Goal: Communication & Community: Answer question/provide support

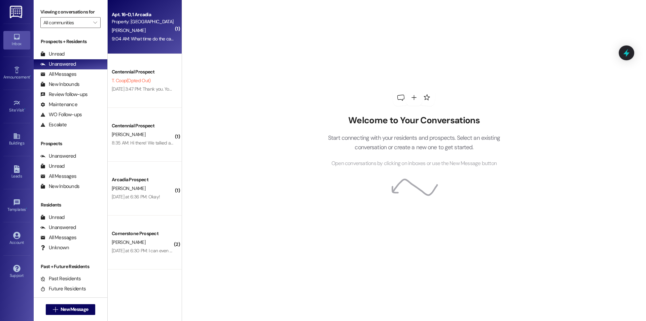
click at [133, 37] on div "9:04 AM: What time do the carpet cleaners come? And are they doing all of the c…" at bounding box center [213, 39] width 203 height 6
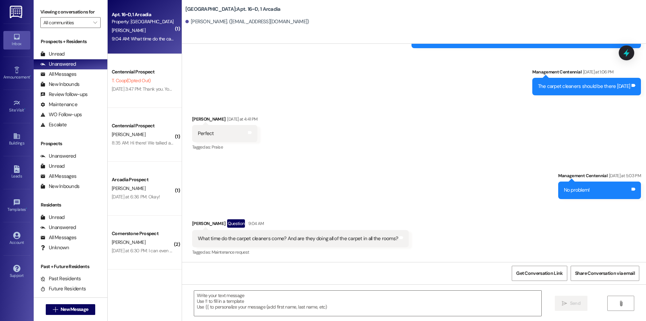
scroll to position [83, 0]
click at [341, 309] on textarea at bounding box center [367, 302] width 347 height 25
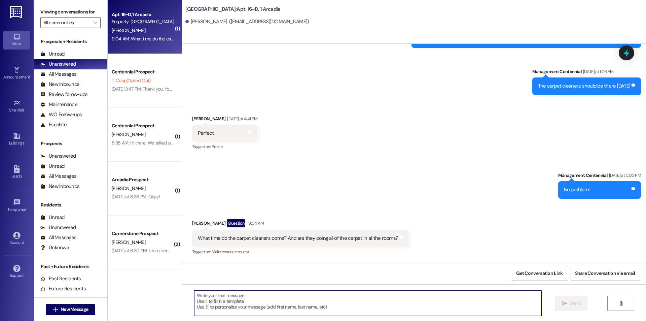
click at [318, 302] on textarea at bounding box center [367, 302] width 347 height 25
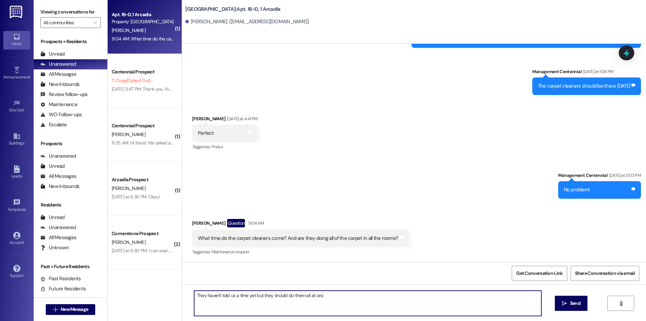
type textarea "They haven't told us a time yet but they should do them all at once"
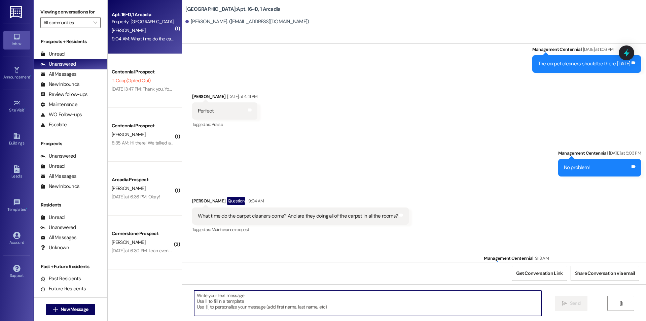
scroll to position [130, 0]
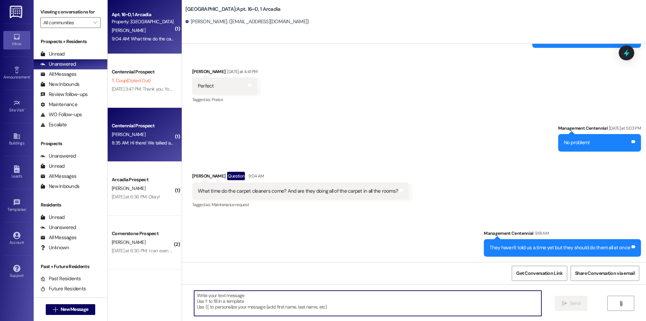
click at [124, 144] on div "8:35 AM: Hi there! We talked about me moving in [DATE]. Is there a specific tim…" at bounding box center [215, 143] width 207 height 6
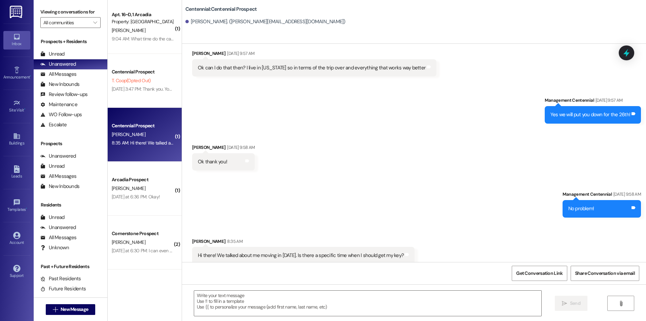
scroll to position [256, 0]
click at [329, 303] on textarea at bounding box center [367, 302] width 347 height 25
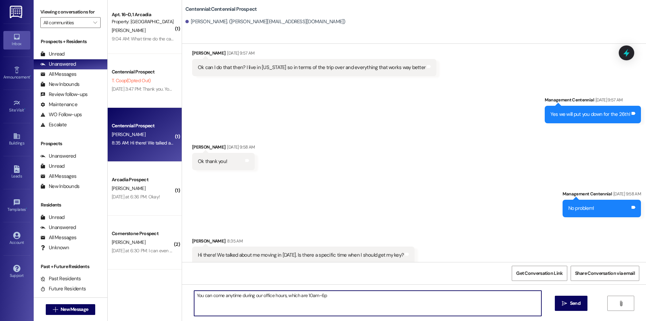
type textarea "You can come anytime during our office hours, which are 10am-6pm"
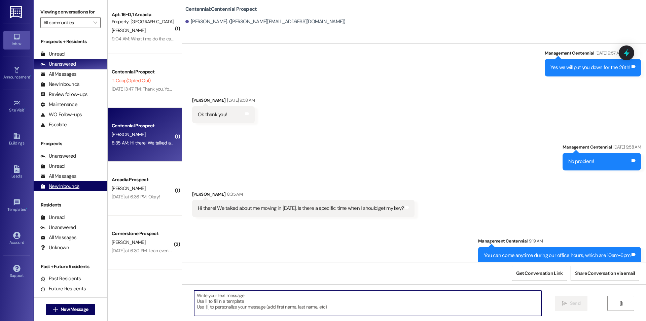
scroll to position [304, 0]
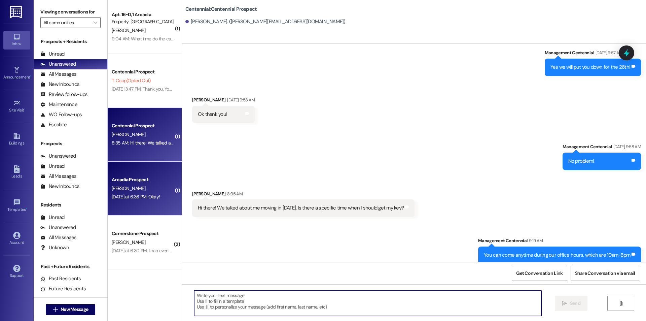
click at [129, 195] on div "[DATE] at 6:36 PM: Okay! [DATE] at 6:36 PM: Okay!" at bounding box center [136, 196] width 48 height 6
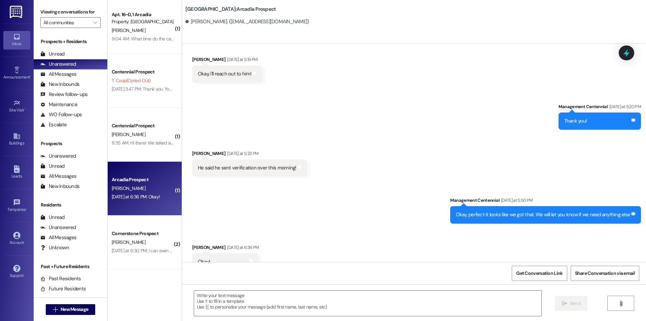
scroll to position [712, 0]
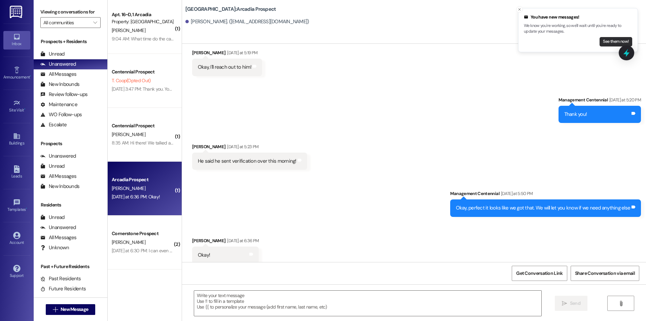
click at [614, 41] on button "See them now!" at bounding box center [616, 41] width 33 height 9
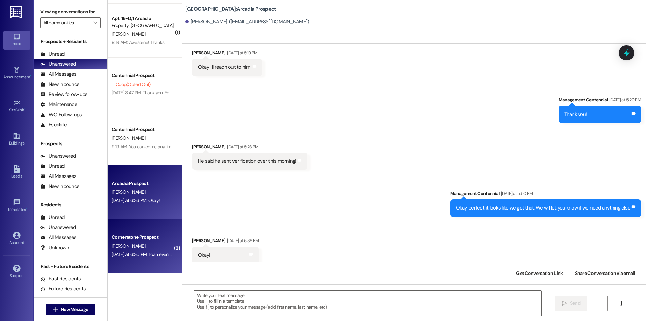
click at [117, 250] on div "[DATE] at 6:30 PM: I can even park at the ones w numbers? [DATE] at 6:30 PM: I …" at bounding box center [143, 254] width 64 height 8
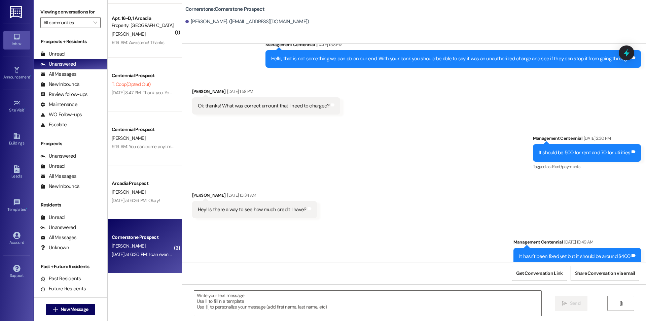
scroll to position [2335, 0]
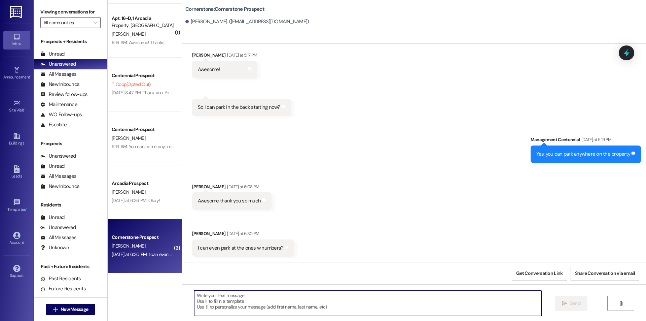
click at [262, 300] on textarea at bounding box center [367, 302] width 347 height 25
type textarea "Yes any of the covered ones"
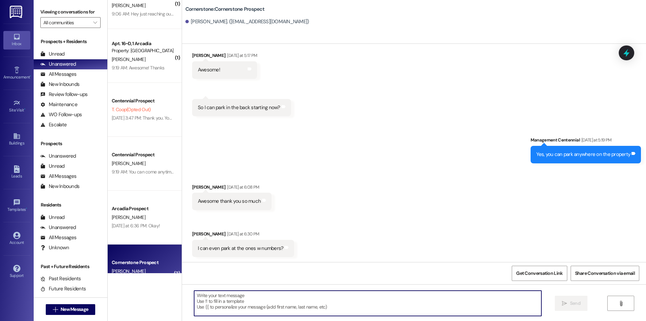
scroll to position [0, 0]
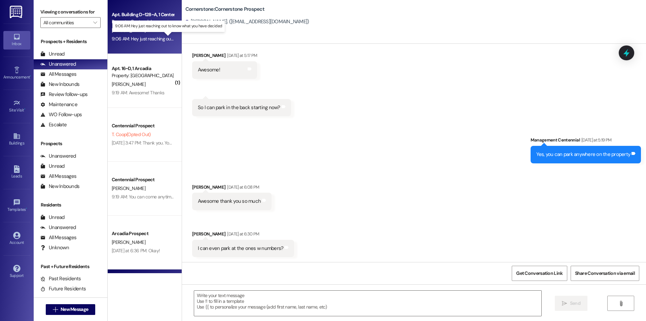
click at [136, 36] on div "9:06 AM: Hey just reaching out to know what you have decided 9:06 AM: Hey just …" at bounding box center [174, 39] width 124 height 6
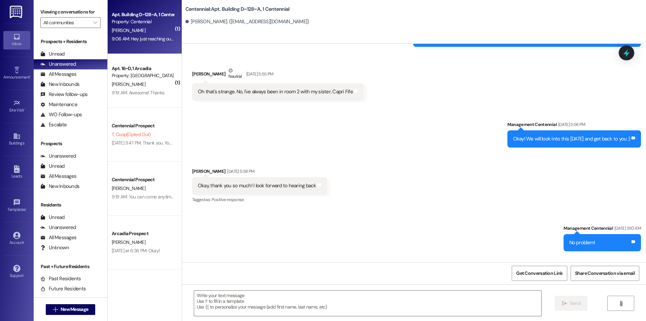
scroll to position [4751, 0]
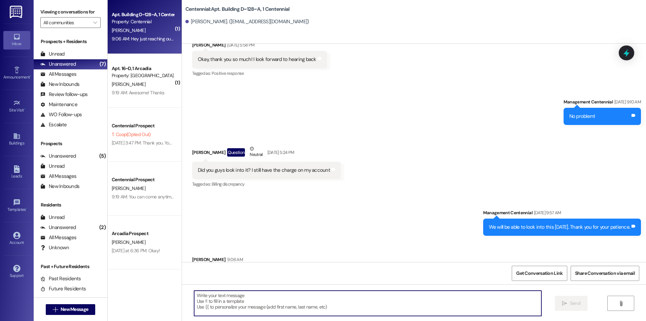
click at [376, 302] on textarea at bounding box center [367, 302] width 347 height 25
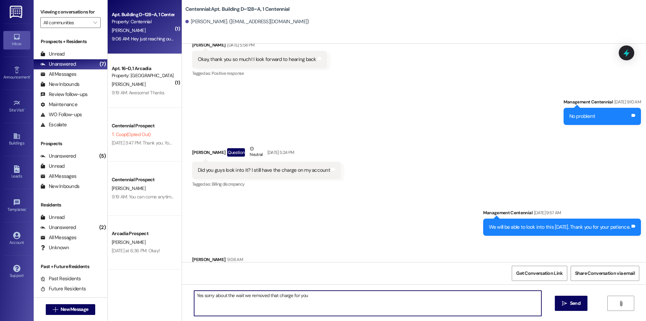
type textarea "Yes sorry about the wait we removed that charge for you!"
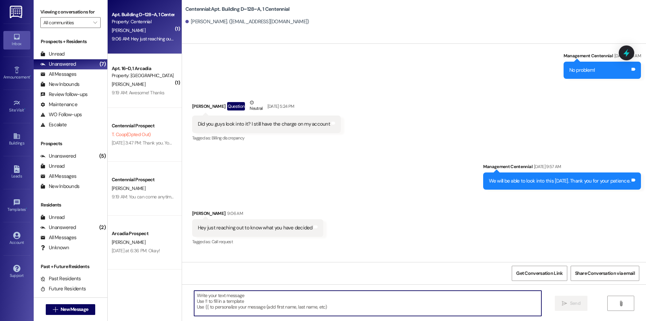
scroll to position [4798, 0]
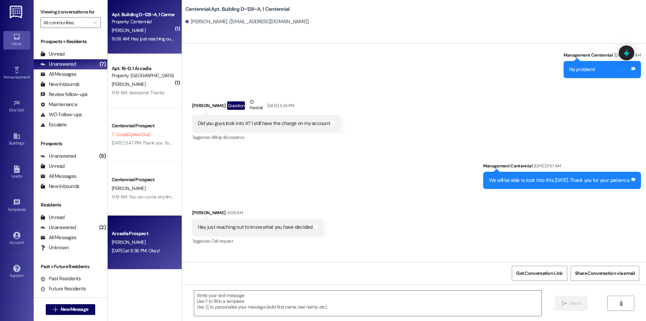
click at [135, 239] on div "[PERSON_NAME]" at bounding box center [143, 242] width 64 height 8
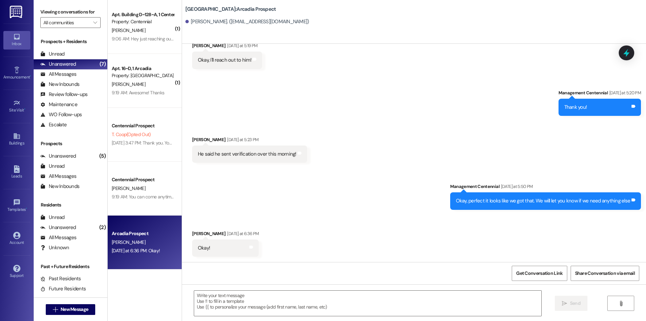
scroll to position [712, 0]
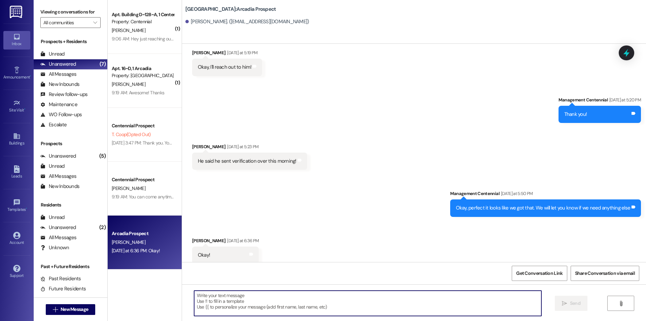
click at [346, 306] on textarea at bounding box center [367, 302] width 347 height 25
click at [348, 307] on textarea at bounding box center [367, 302] width 347 height 25
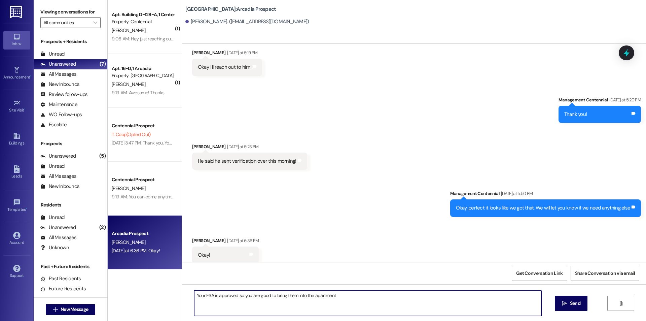
type textarea "Your ESA is approved so you are good to bring them into the apartment!"
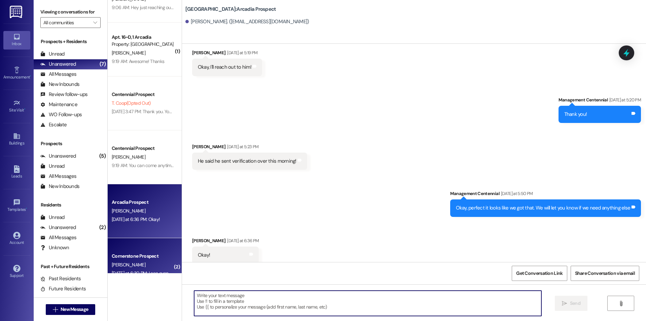
scroll to position [0, 0]
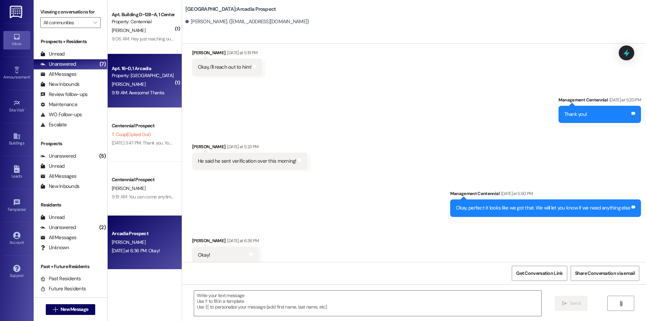
click at [130, 87] on div "[PERSON_NAME]" at bounding box center [143, 84] width 64 height 8
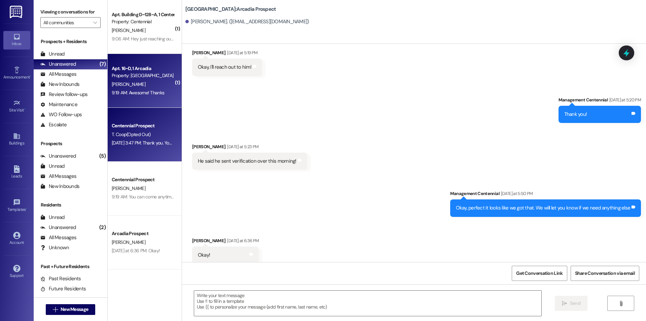
scroll to position [186, 0]
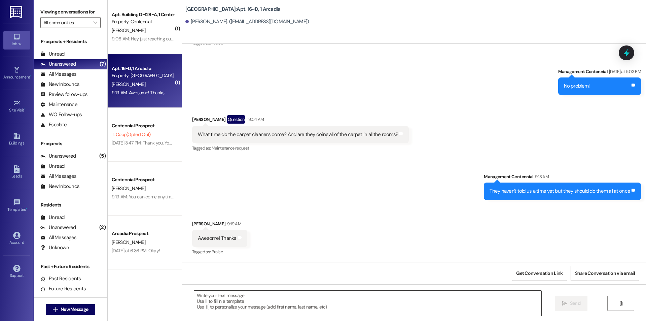
click at [312, 296] on textarea at bounding box center [367, 302] width 347 height 25
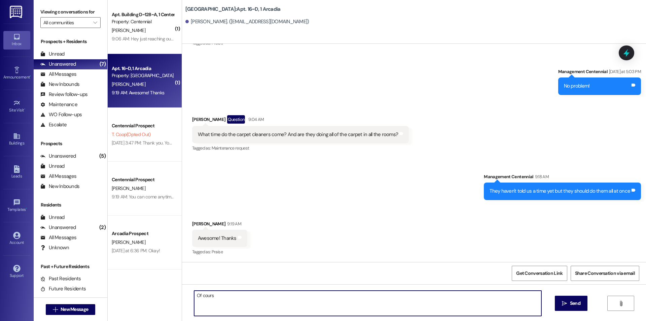
type textarea "Of course"
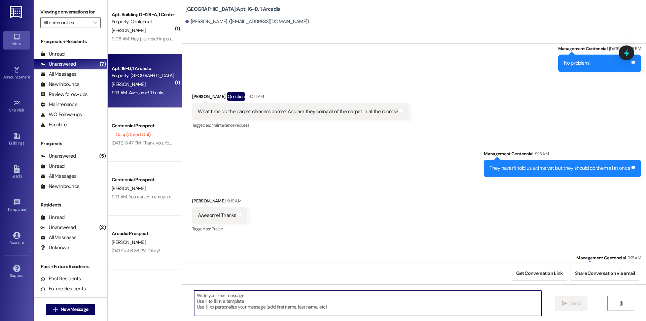
scroll to position [234, 0]
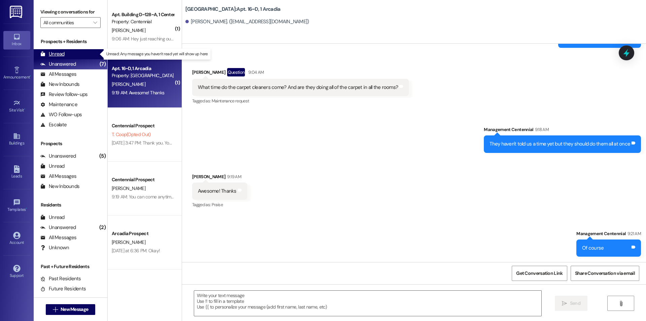
click at [65, 51] on div "Unread (0)" at bounding box center [71, 54] width 74 height 10
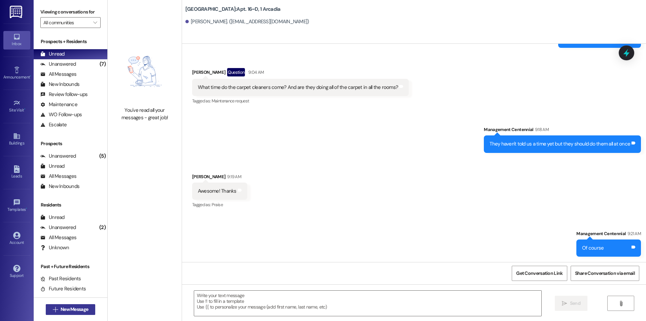
click at [75, 310] on span "New Message" at bounding box center [75, 309] width 28 height 7
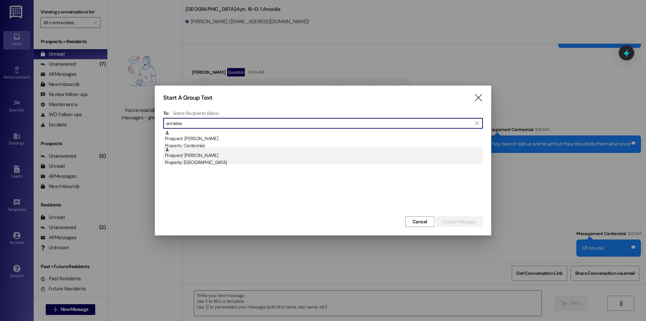
type input "annalea"
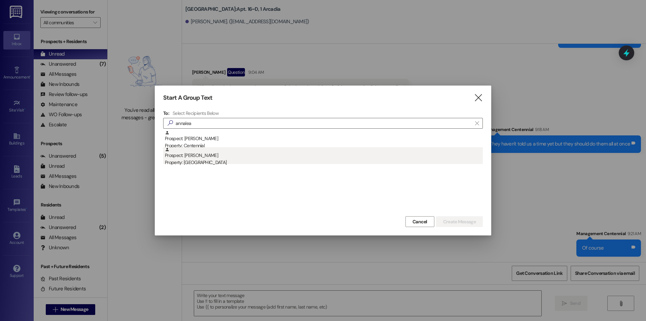
click at [207, 155] on div "Prospect: [PERSON_NAME] Property: [GEOGRAPHIC_DATA]" at bounding box center [324, 156] width 318 height 19
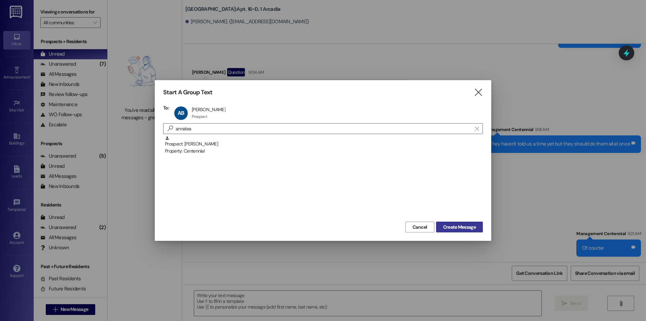
click at [459, 225] on span "Create Message" at bounding box center [459, 226] width 33 height 7
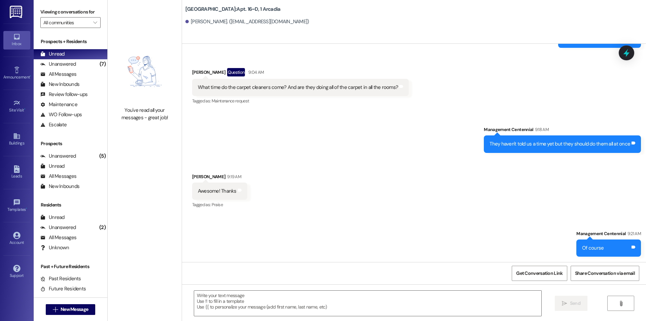
scroll to position [16, 0]
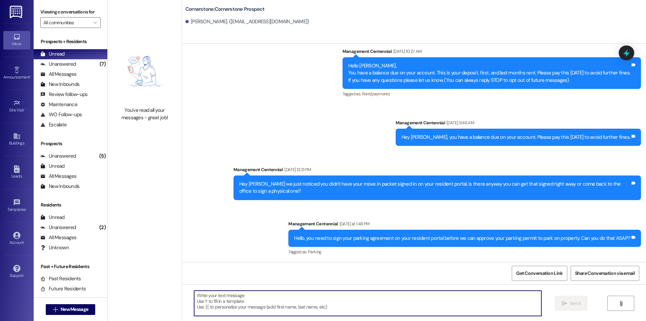
click at [455, 300] on textarea at bounding box center [367, 302] width 347 height 25
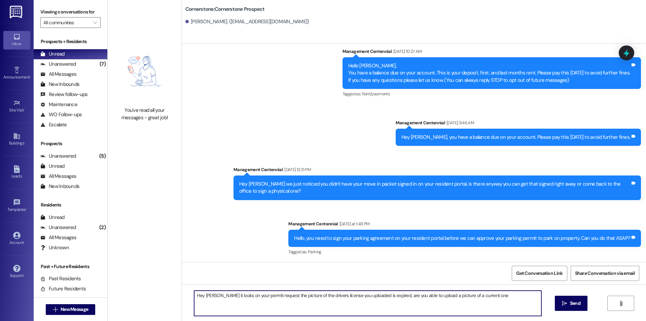
type textarea "Hey [PERSON_NAME] it looks on your permit request the picture of the drivers li…"
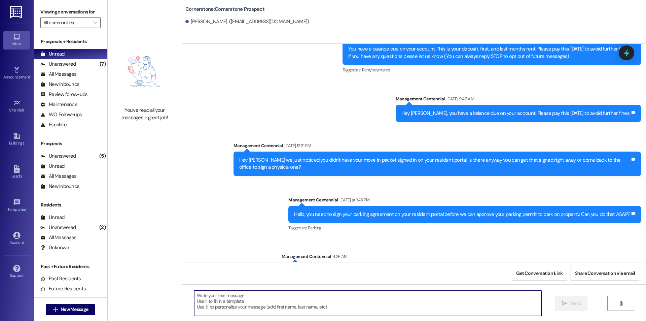
scroll to position [64, 0]
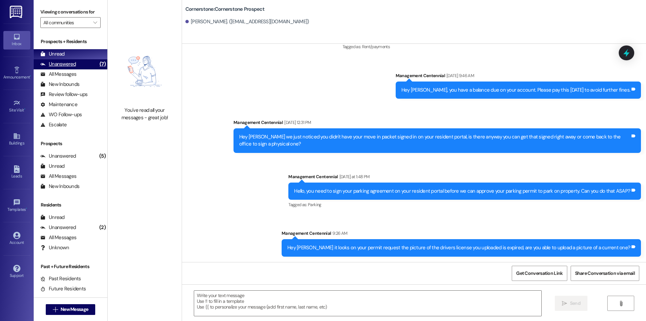
click at [47, 66] on div "Unanswered" at bounding box center [58, 64] width 36 height 7
click at [51, 56] on div "Unread" at bounding box center [52, 53] width 24 height 7
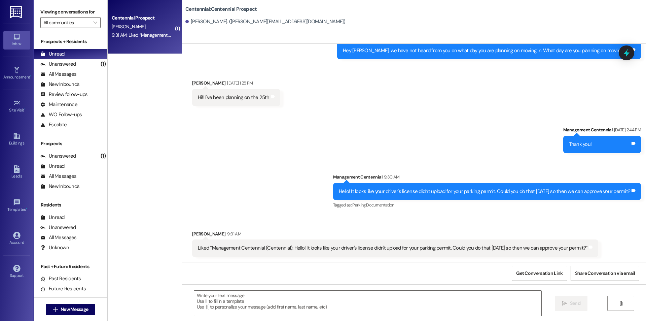
scroll to position [89, 0]
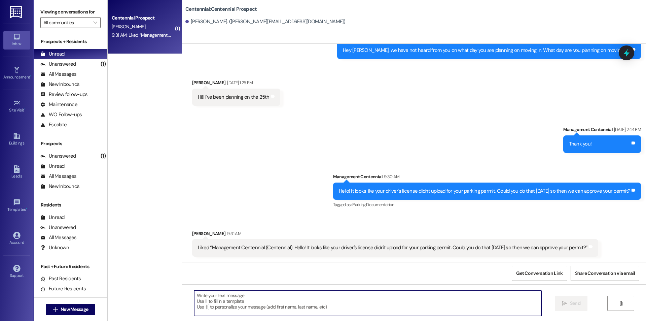
click at [376, 295] on textarea at bounding box center [367, 302] width 347 height 25
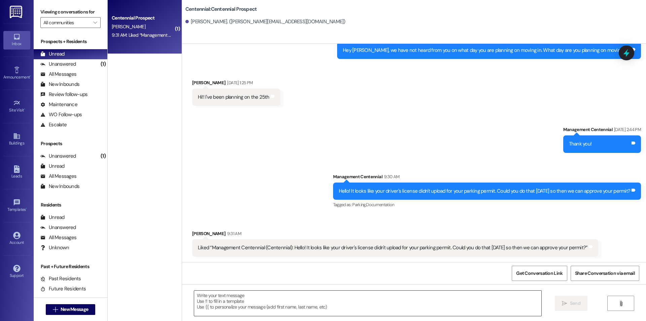
click at [280, 298] on textarea at bounding box center [367, 302] width 347 height 25
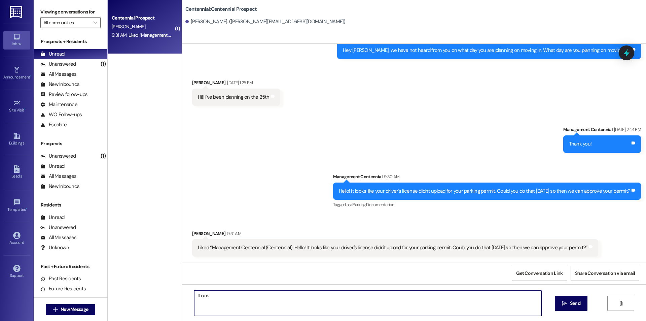
type textarea "Thanks"
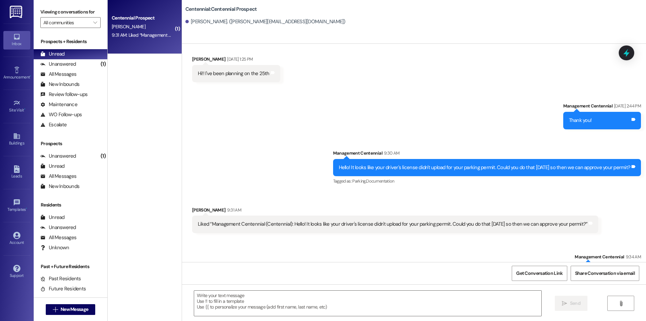
scroll to position [136, 0]
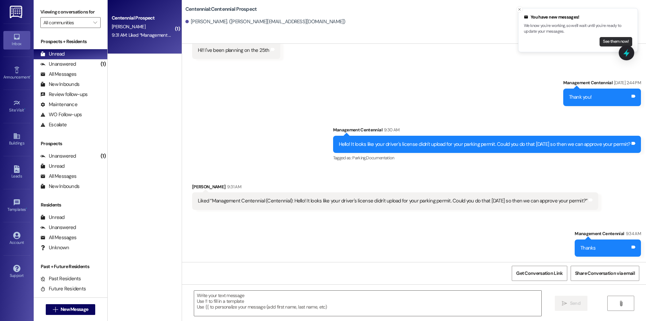
click at [604, 42] on button "See them now!" at bounding box center [616, 41] width 33 height 9
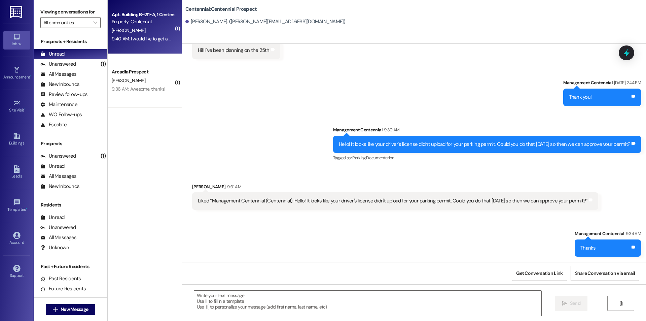
click at [145, 49] on div "Apt. Building B~211~A, 1 Centennial Property: [GEOGRAPHIC_DATA][PERSON_NAME] 9:…" at bounding box center [145, 27] width 74 height 54
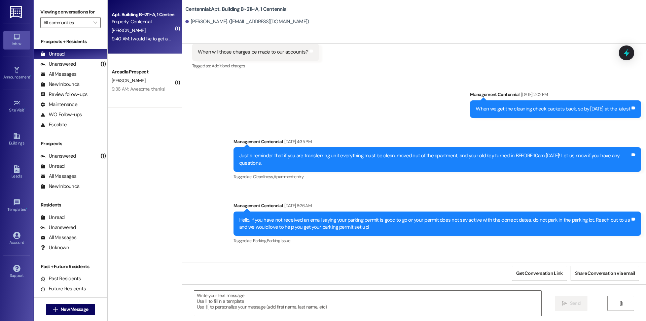
scroll to position [5015, 0]
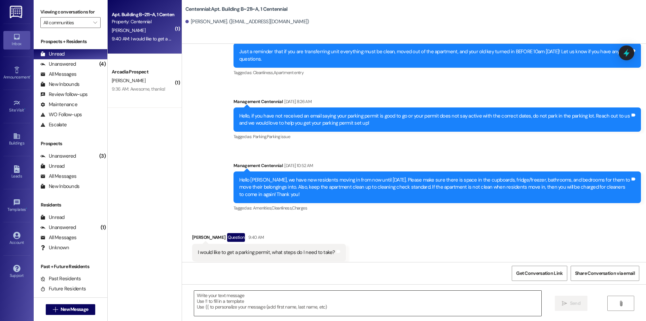
click at [318, 305] on textarea at bounding box center [367, 302] width 347 height 25
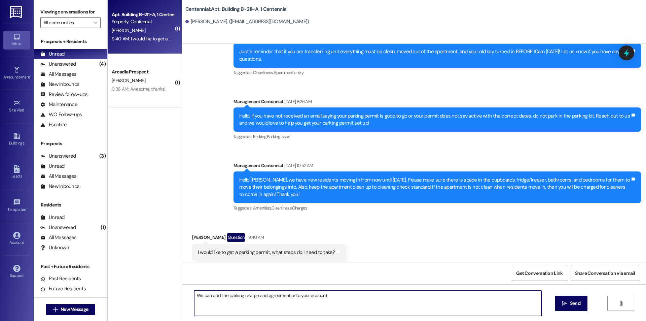
type textarea "We can add the parking charge and agreement onto your account!"
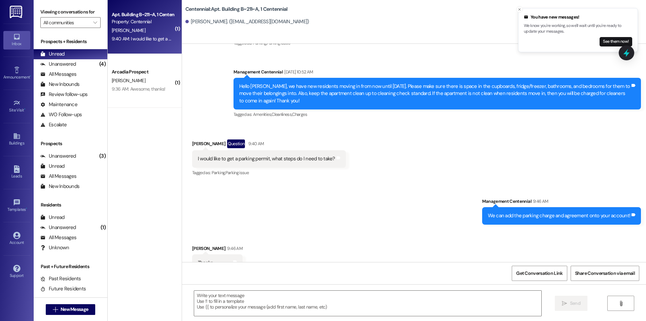
scroll to position [5109, 0]
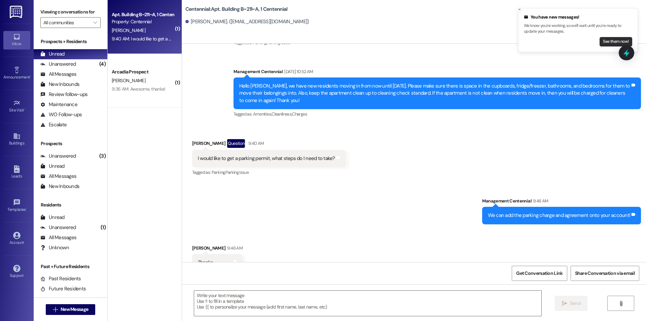
click at [614, 43] on button "See them now!" at bounding box center [616, 41] width 33 height 9
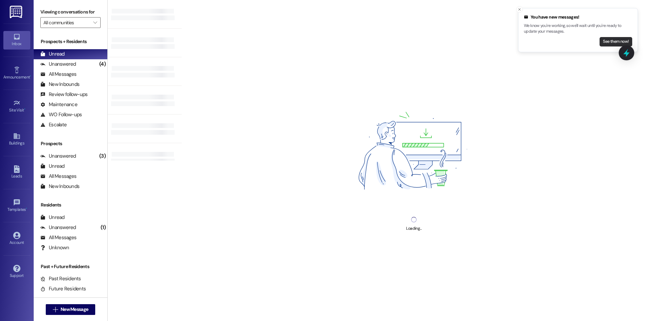
click at [611, 41] on button "See them now!" at bounding box center [616, 41] width 33 height 9
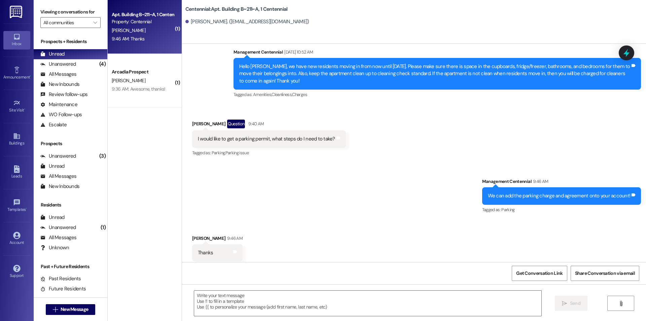
scroll to position [5129, 0]
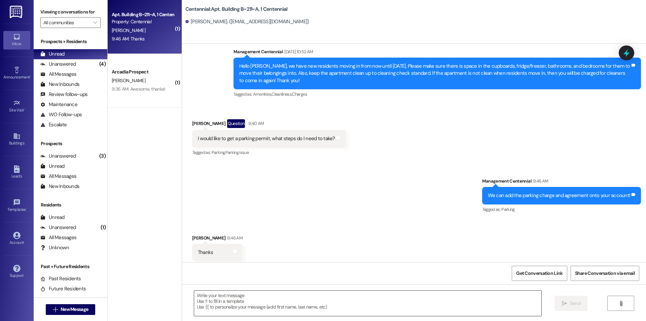
click at [365, 301] on textarea at bounding box center [367, 302] width 347 height 25
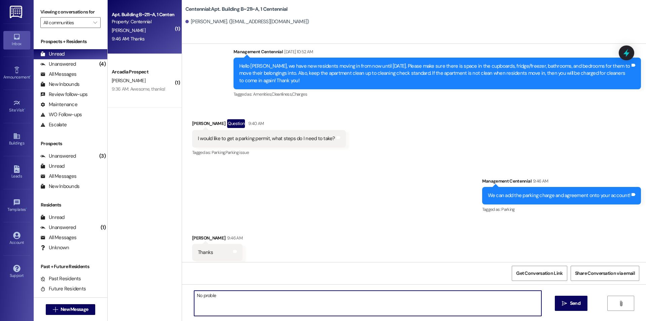
type textarea "No problem"
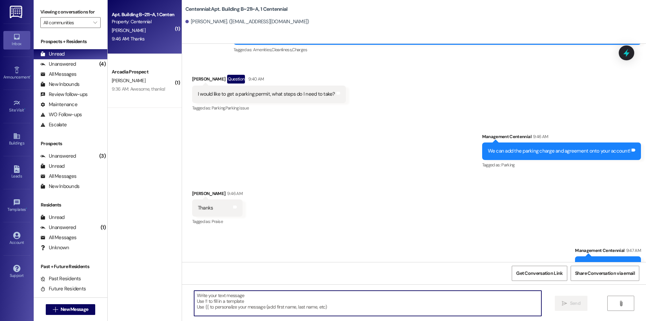
scroll to position [5176, 0]
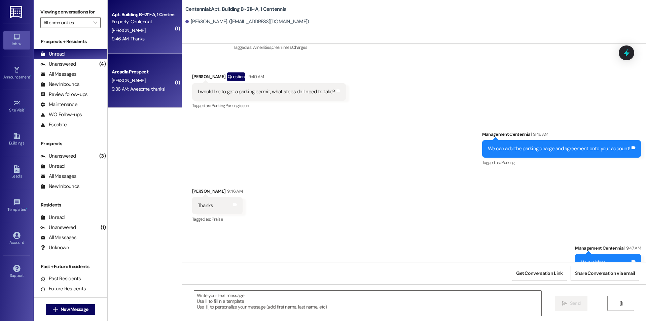
click at [155, 85] on div "9:36 AM: Awesome, thanks! 9:36 AM: Awesome, thanks!" at bounding box center [143, 89] width 64 height 8
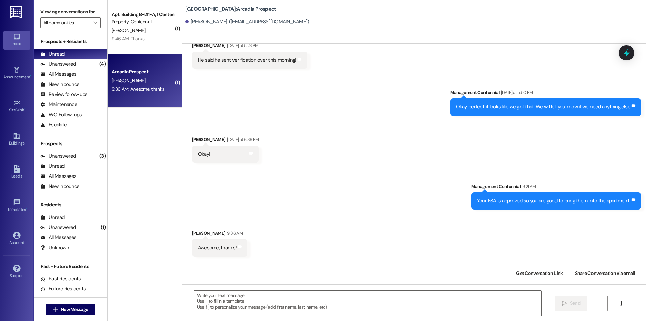
scroll to position [806, 0]
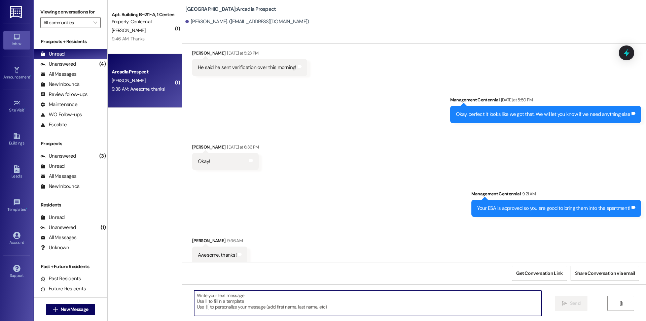
click at [315, 294] on textarea at bounding box center [367, 302] width 347 height 25
type textarea "Of course!"
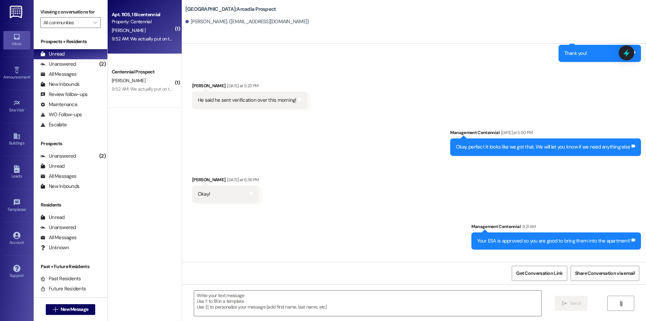
scroll to position [806, 0]
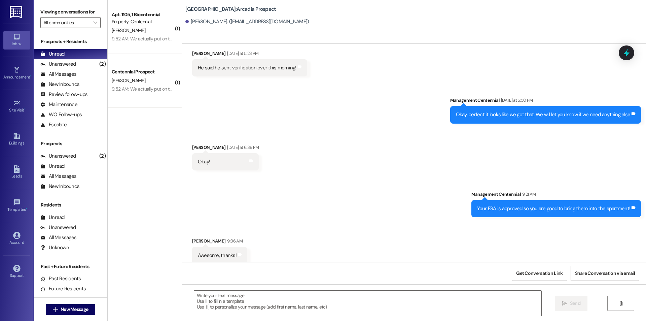
click at [117, 39] on div "9:52 AM: We actually put on the transfer agreement that we are moving out on th…" at bounding box center [197, 39] width 170 height 6
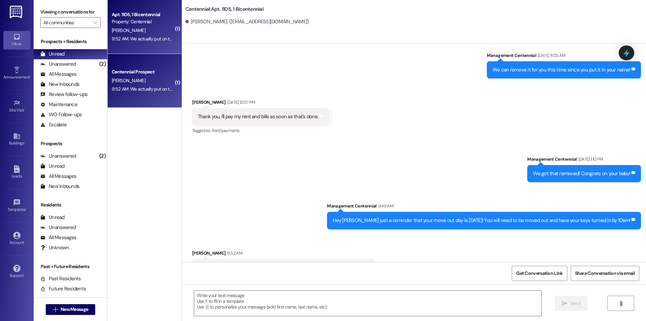
scroll to position [4509, 0]
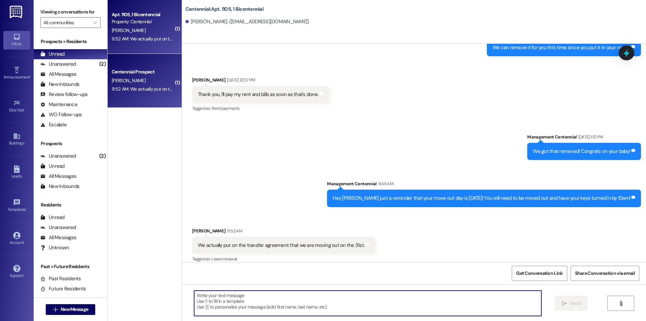
click at [329, 300] on textarea at bounding box center [367, 302] width 347 height 25
type textarea "Yes sorry the 31st is your move out date!"
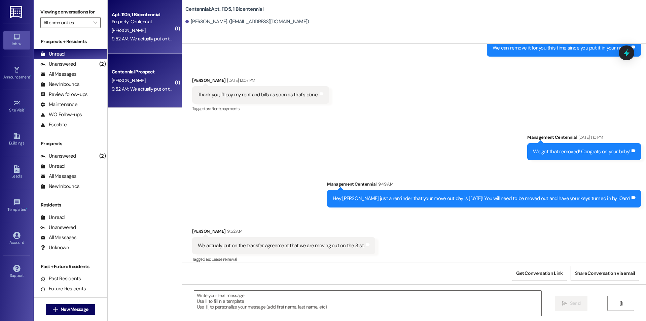
click at [68, 315] on div " New Message" at bounding box center [71, 309] width 50 height 17
click at [69, 311] on span "New Message" at bounding box center [75, 309] width 28 height 7
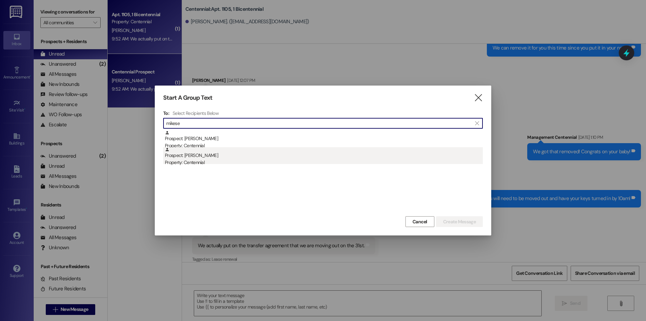
type input "mikese"
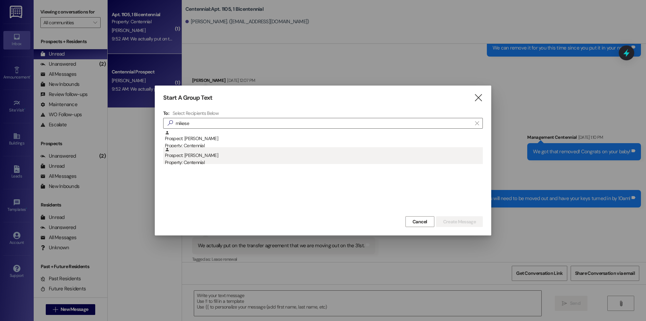
click at [208, 165] on div "Property: Centennial" at bounding box center [324, 162] width 318 height 7
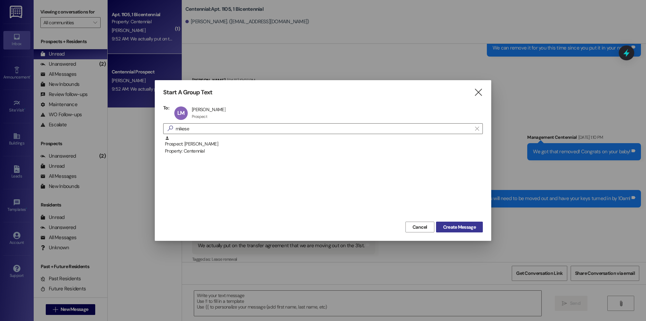
click at [474, 226] on span "Create Message" at bounding box center [459, 226] width 33 height 7
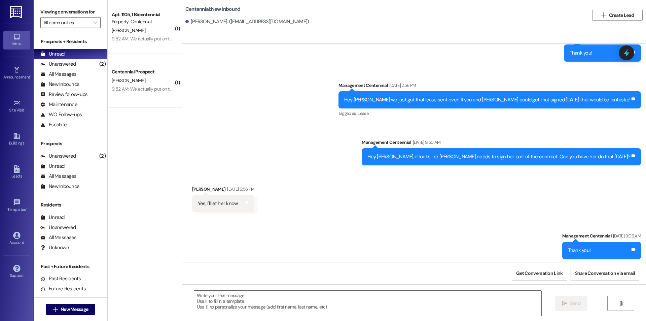
scroll to position [580, 0]
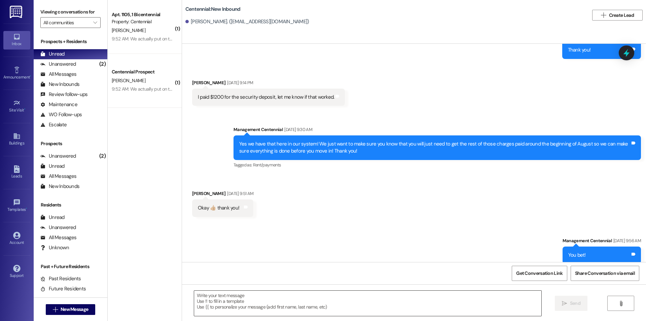
click at [393, 296] on textarea at bounding box center [367, 302] width 347 height 25
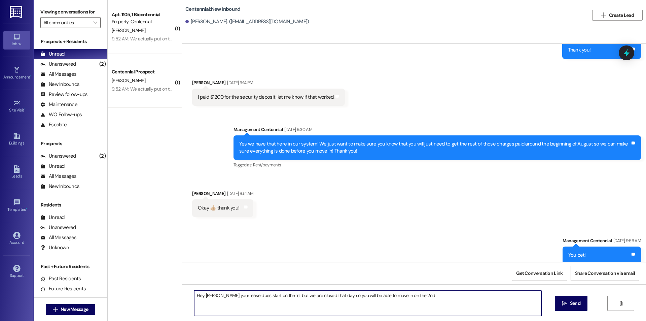
type textarea "Hey [PERSON_NAME] your lease does start on the 1st but we are closed that day s…"
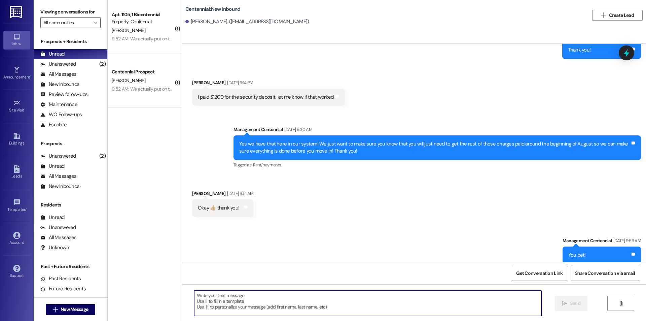
scroll to position [627, 0]
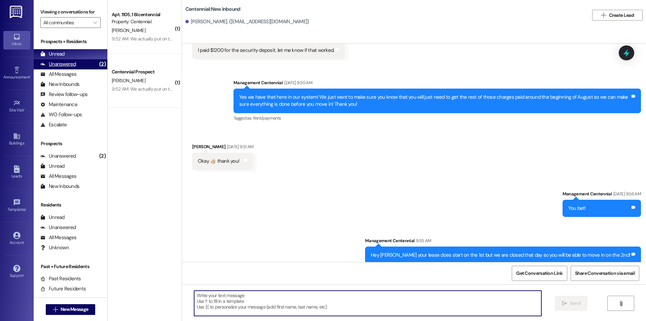
click at [80, 65] on div "Unanswered (2)" at bounding box center [71, 64] width 74 height 10
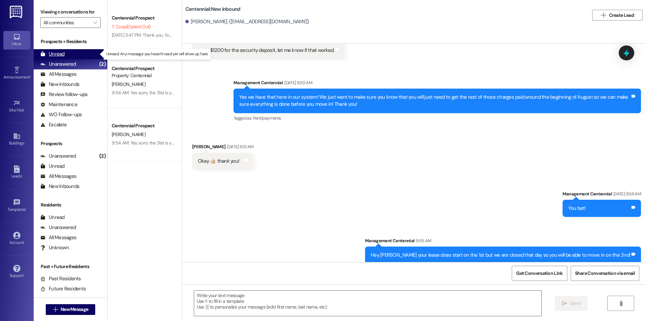
click at [78, 57] on div "Unread (0)" at bounding box center [71, 54] width 74 height 10
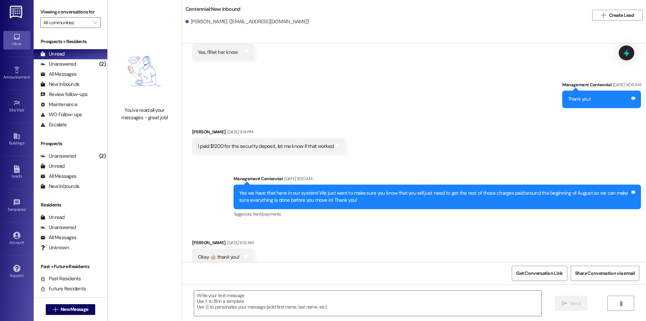
scroll to position [533, 0]
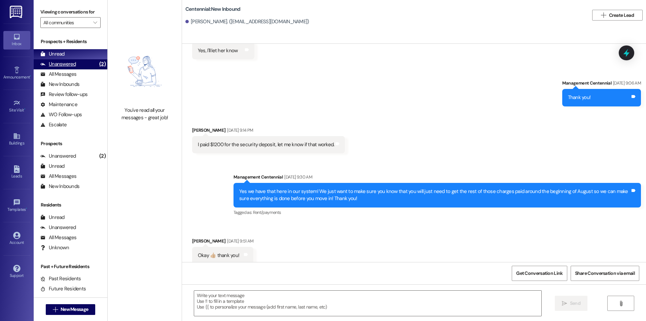
click at [83, 61] on div "Unanswered (2)" at bounding box center [71, 64] width 74 height 10
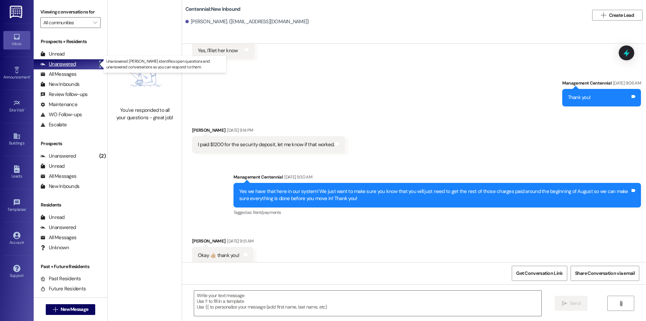
click at [83, 60] on div "Unanswered (2)" at bounding box center [71, 64] width 74 height 10
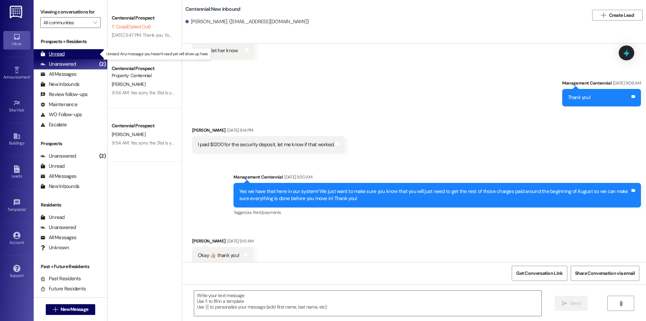
click at [65, 51] on div "Unread (0)" at bounding box center [71, 54] width 74 height 10
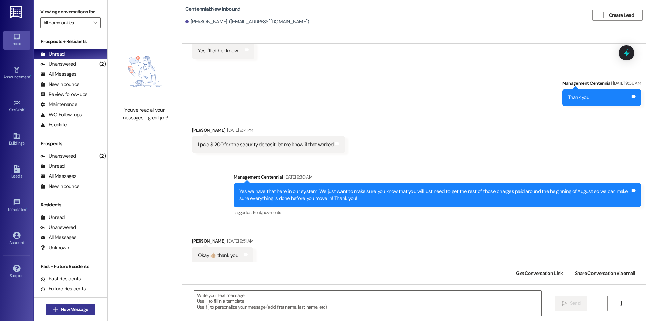
click at [70, 308] on span "New Message" at bounding box center [75, 309] width 28 height 7
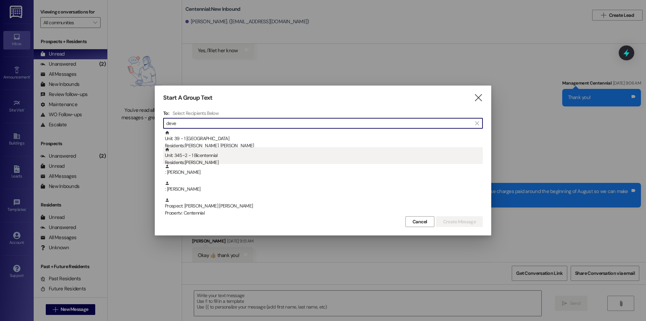
type input "deve"
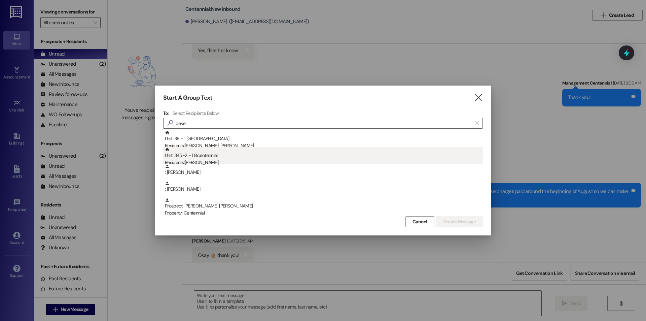
click at [194, 161] on div "Residents: [PERSON_NAME]" at bounding box center [324, 162] width 318 height 7
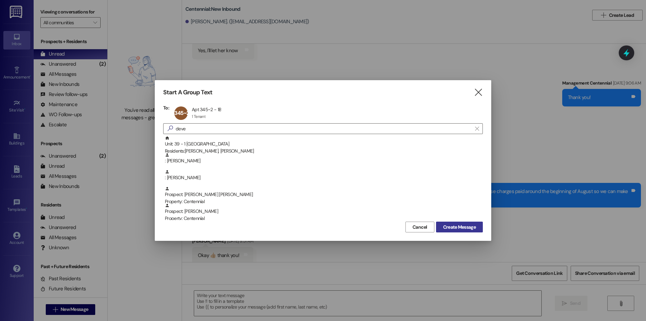
click at [451, 226] on span "Create Message" at bounding box center [459, 226] width 33 height 7
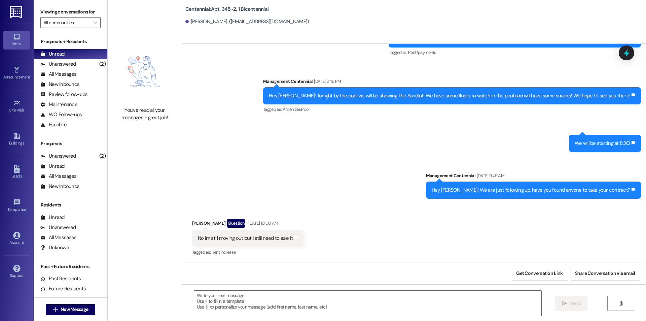
scroll to position [1276, 0]
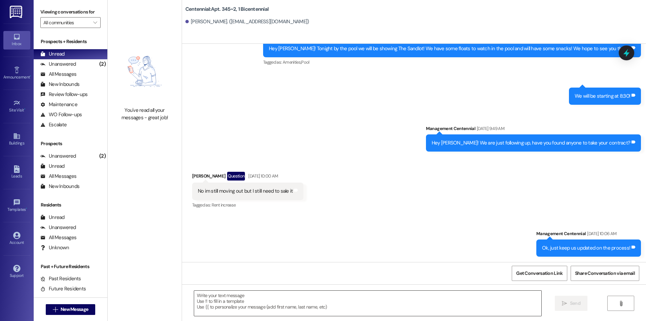
click at [361, 299] on textarea at bounding box center [367, 302] width 347 height 25
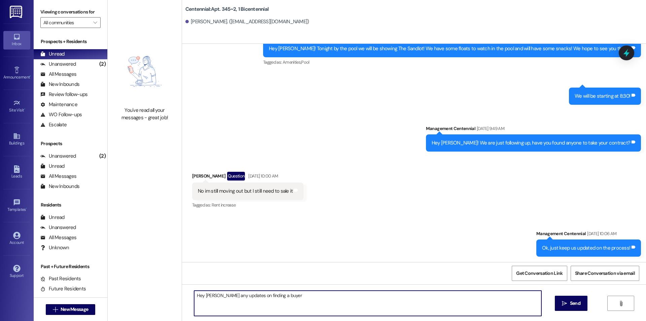
type textarea "Hey [PERSON_NAME] any updates on finding a buyer?"
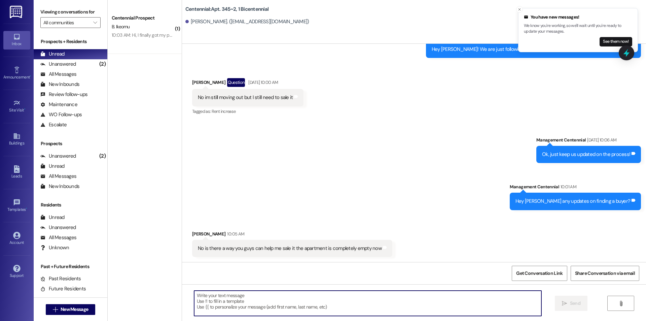
scroll to position [1370, 0]
click at [605, 40] on button "See them now!" at bounding box center [616, 41] width 33 height 9
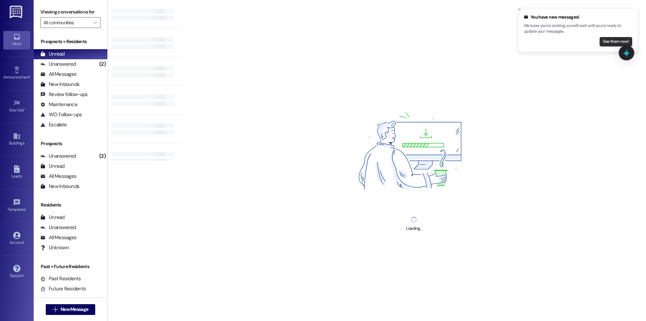
click at [615, 41] on button "See them now!" at bounding box center [616, 41] width 33 height 9
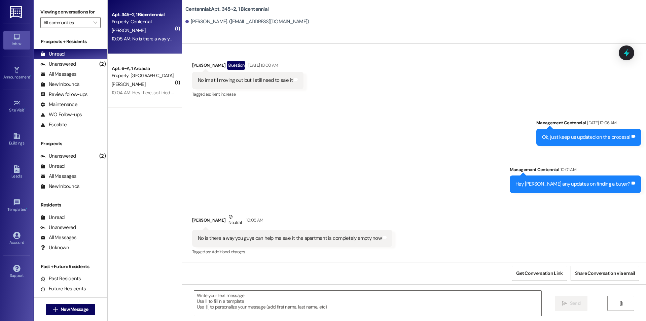
scroll to position [1387, 0]
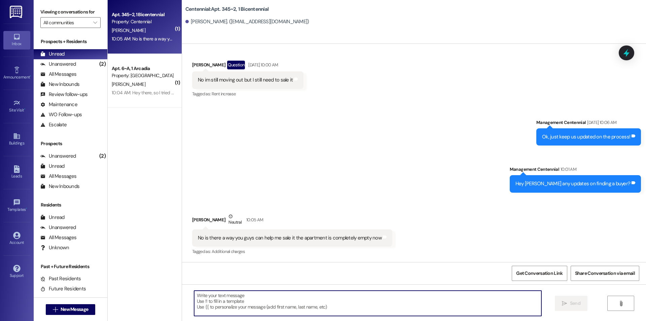
click at [346, 307] on textarea at bounding box center [367, 302] width 347 height 25
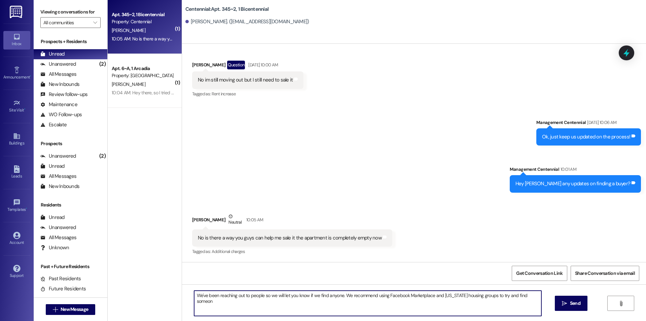
type textarea "We've been reaching out to people so we will let you know if we find anyone. We…"
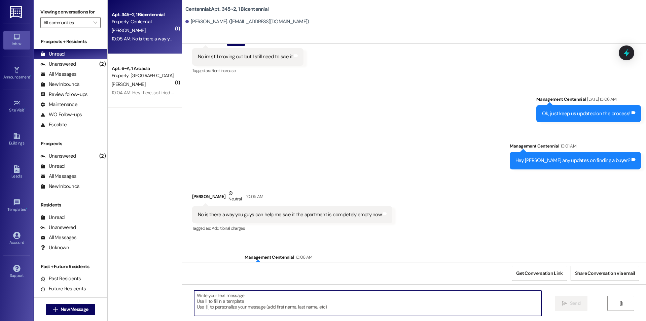
scroll to position [1434, 0]
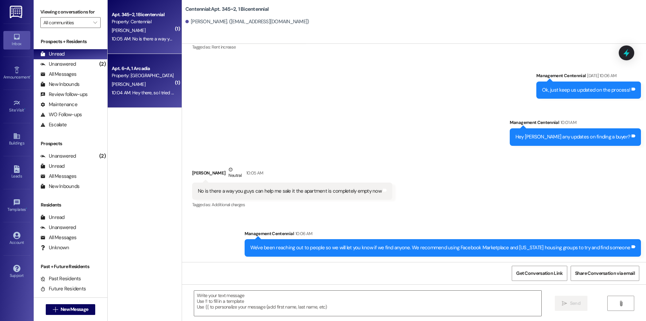
click at [132, 92] on div "10:04 AM: Hey there, so I tried to contact the post offices in [GEOGRAPHIC_DATA…" at bounding box center [411, 93] width 599 height 6
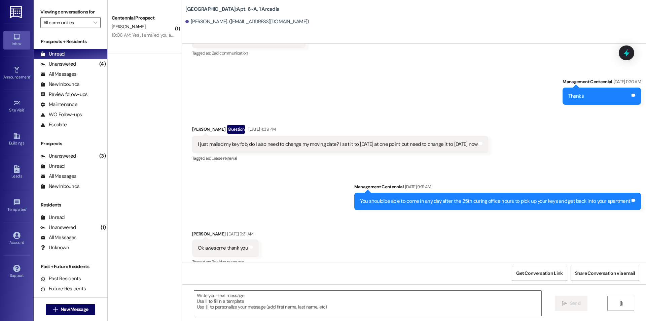
scroll to position [8192, 0]
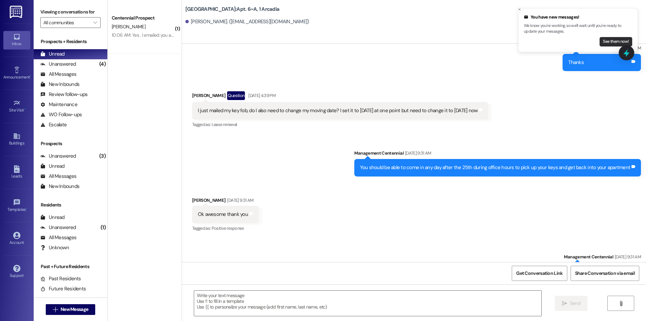
click at [602, 41] on button "See them now!" at bounding box center [616, 41] width 33 height 9
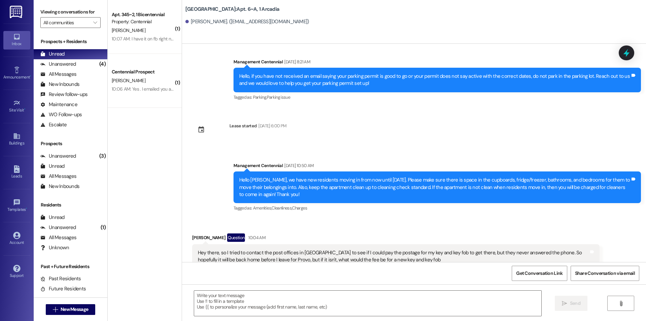
scroll to position [8562, 0]
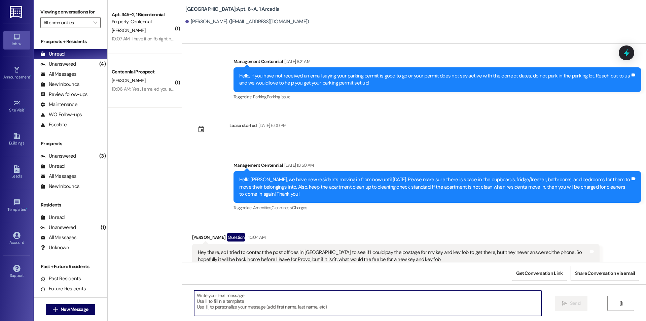
click at [342, 299] on textarea at bounding box center [367, 302] width 347 height 25
type textarea "The key is $10 and the key fob is $75"
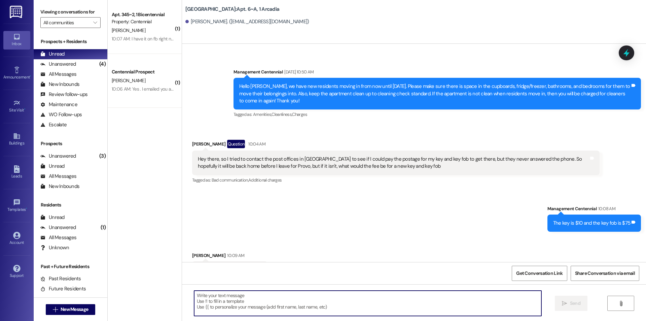
scroll to position [8655, 0]
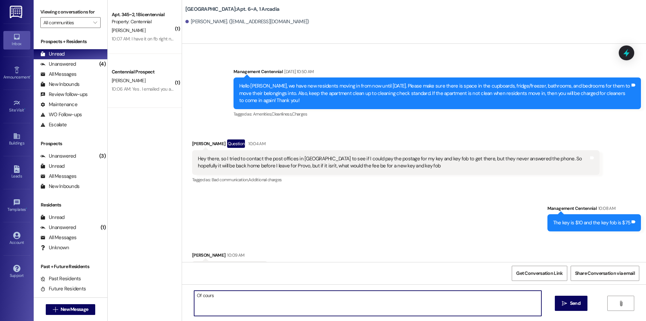
type textarea "Of course"
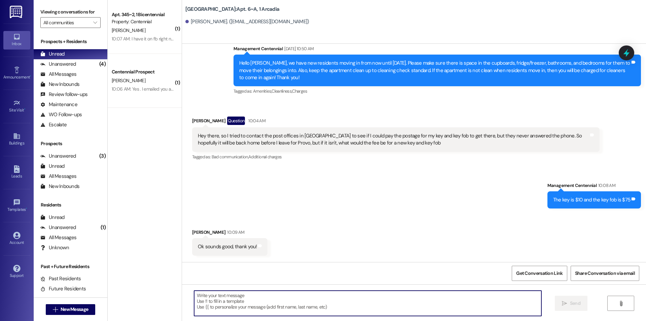
scroll to position [8702, 0]
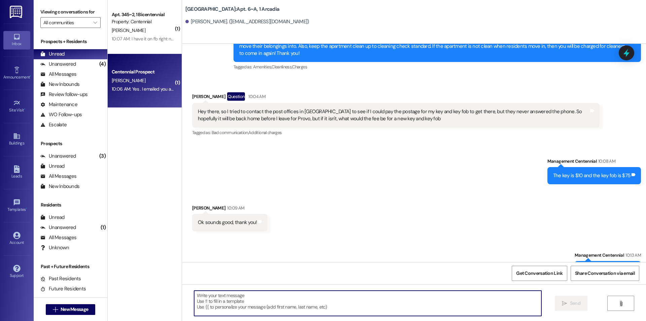
click at [146, 89] on div "10:06 AM: Yes . I emailed you about not finding where to sign. On portal, it sa…" at bounding box center [284, 89] width 345 height 6
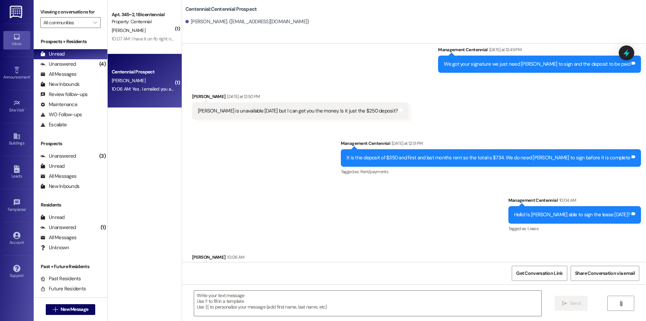
scroll to position [558, 0]
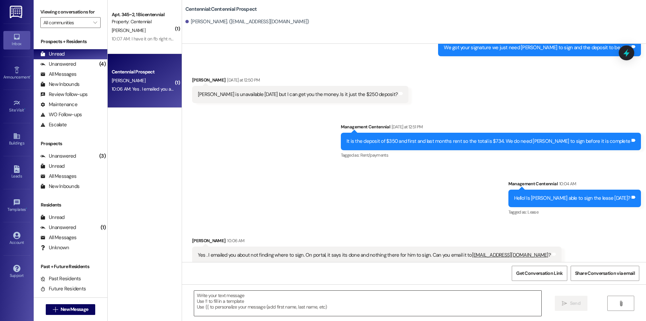
click at [341, 297] on textarea at bounding box center [367, 302] width 347 height 25
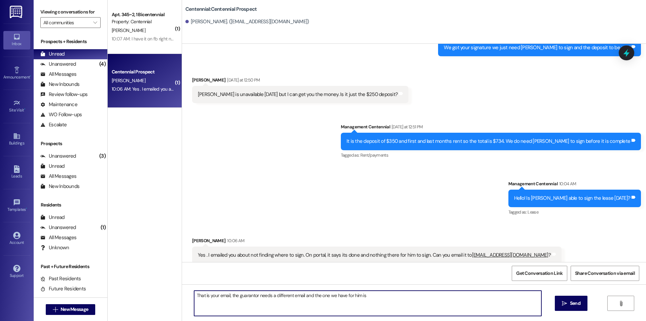
paste textarea "[EMAIL_ADDRESS][DOMAIN_NAME]"
type textarea "That is your email, the guarantor needs a different email and the one we have f…"
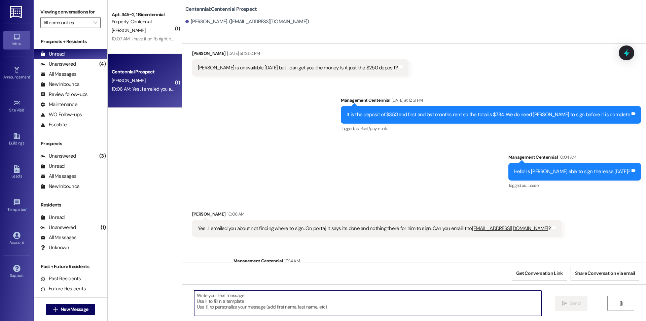
scroll to position [612, 0]
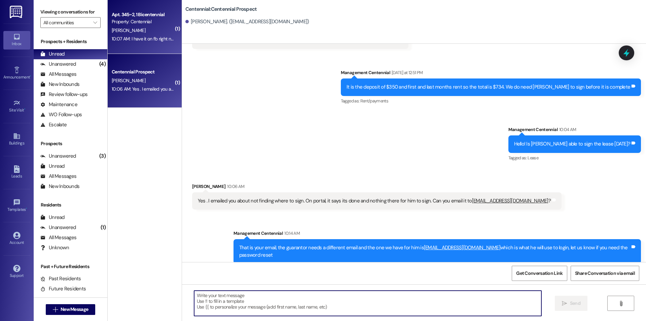
click at [129, 35] on div "10:07 AM: I have it on fb right now I do need to update it thank you for your h…" at bounding box center [143, 39] width 64 height 8
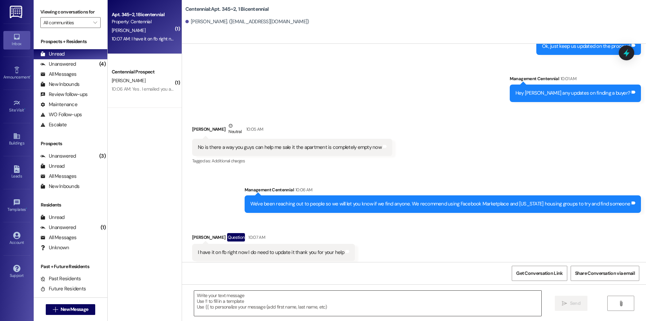
scroll to position [1482, 0]
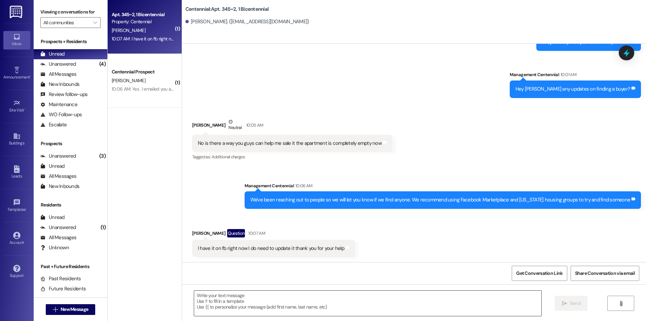
click at [332, 295] on textarea at bounding box center [367, 302] width 347 height 25
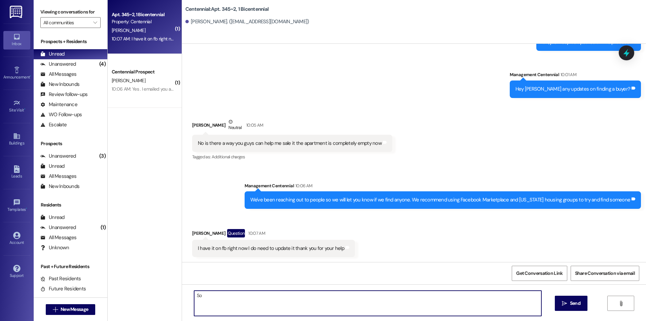
type textarea "S"
type textarea "Of course"
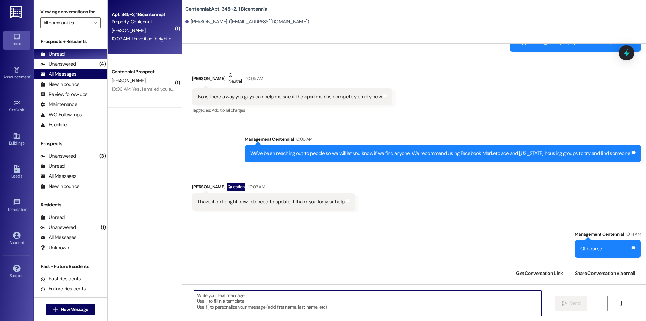
scroll to position [1529, 0]
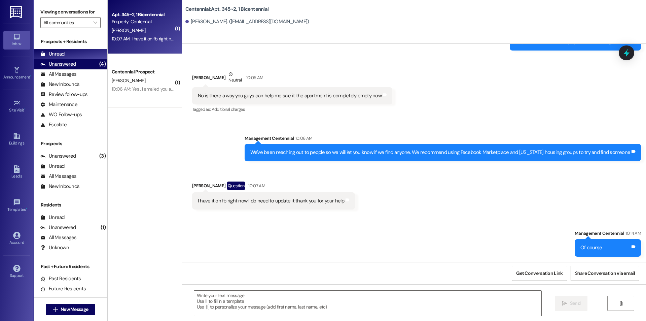
click at [71, 66] on div "Unanswered" at bounding box center [58, 64] width 36 height 7
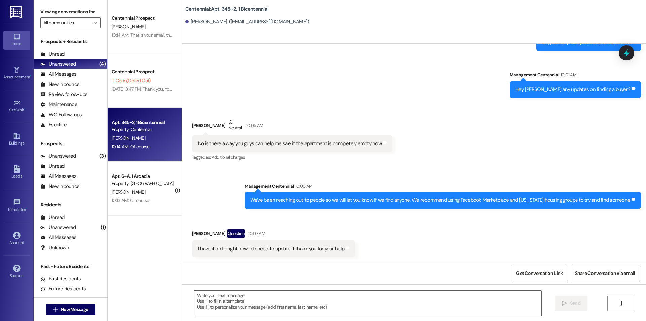
scroll to position [1482, 0]
click at [90, 51] on div "Unread (0)" at bounding box center [71, 54] width 74 height 10
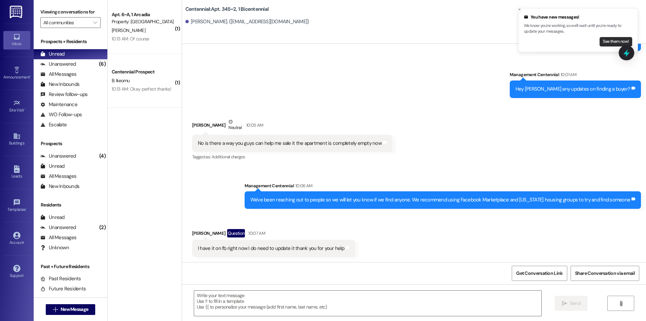
click at [602, 43] on button "See them now!" at bounding box center [616, 41] width 33 height 9
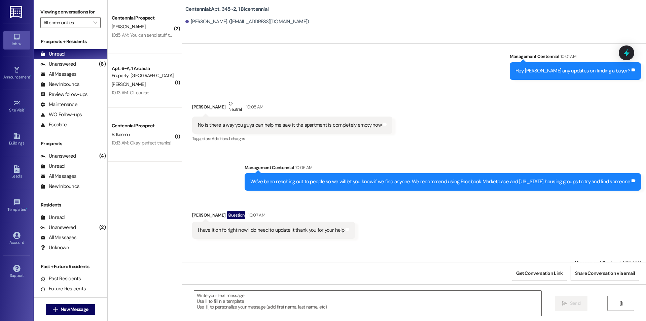
scroll to position [1529, 0]
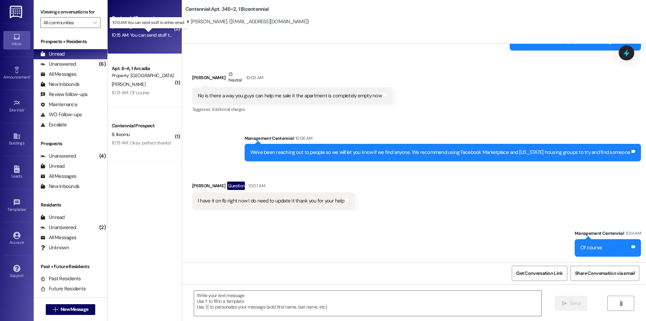
click at [135, 33] on div "10:15 AM: You can send stuff to either email. 10:15 AM: You can send stuff to e…" at bounding box center [154, 35] width 84 height 6
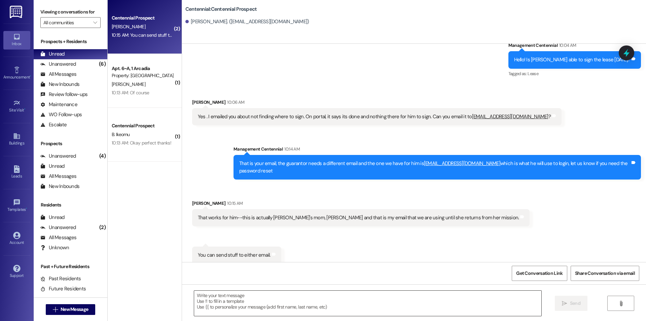
click at [307, 304] on textarea at bounding box center [367, 302] width 347 height 25
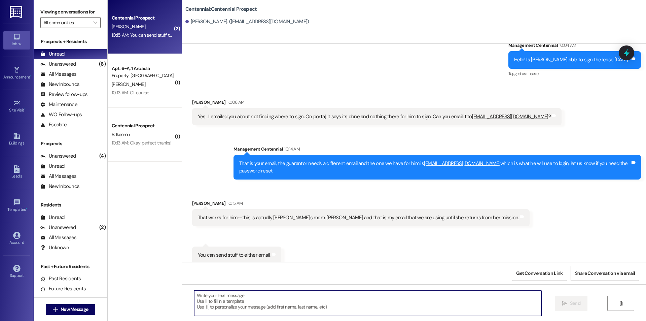
click at [273, 305] on textarea at bounding box center [367, 302] width 347 height 25
paste textarea "[EMAIL_ADDRESS][DOMAIN_NAME]"
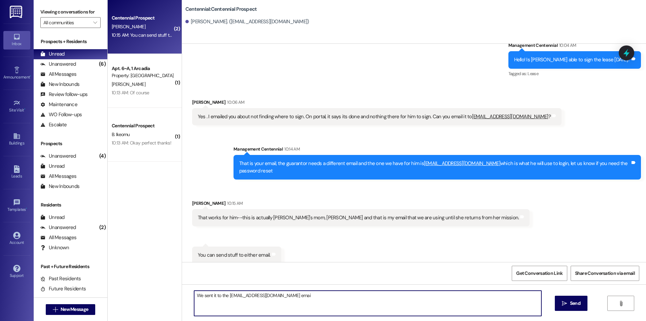
type textarea "We sent it to the [EMAIL_ADDRESS][DOMAIN_NAME] email"
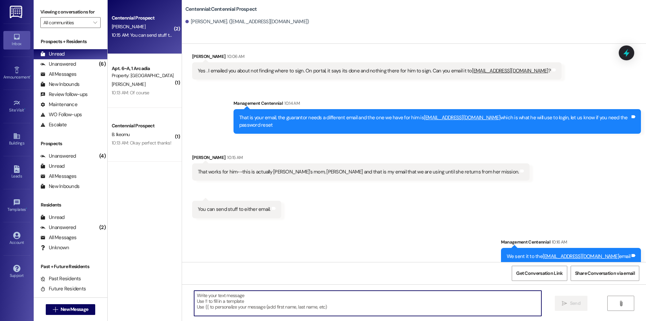
scroll to position [744, 0]
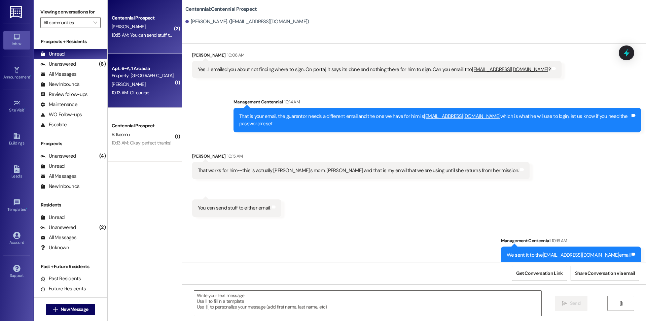
click at [128, 79] on div "Apt. 6~A, 1 Arcadia Property: [GEOGRAPHIC_DATA]" at bounding box center [143, 72] width 64 height 16
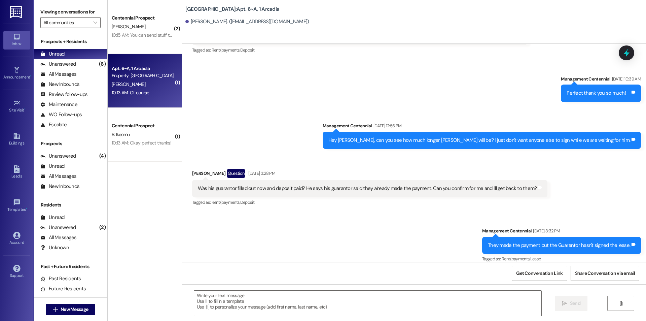
scroll to position [8722, 0]
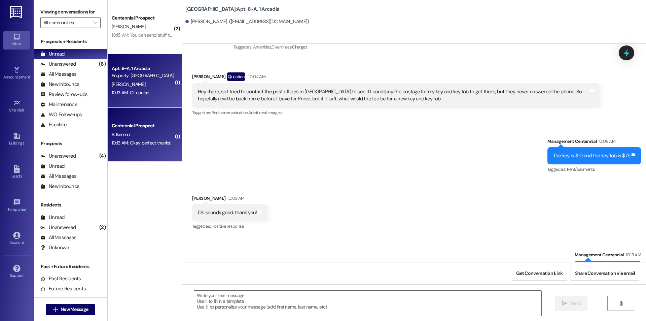
click at [158, 141] on div "10:13 AM: Okay perfect thanks! 10:13 AM: Okay perfect thanks!" at bounding box center [142, 143] width 60 height 6
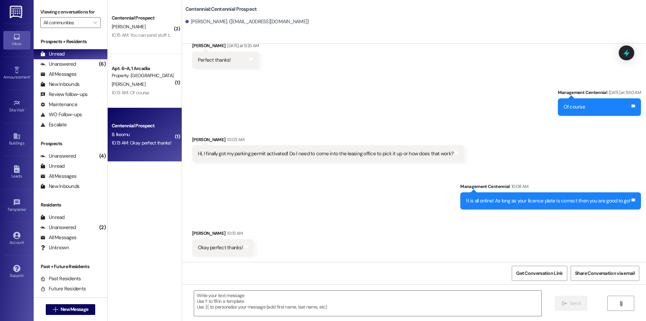
scroll to position [1030, 0]
click at [381, 309] on textarea at bounding box center [367, 302] width 347 height 25
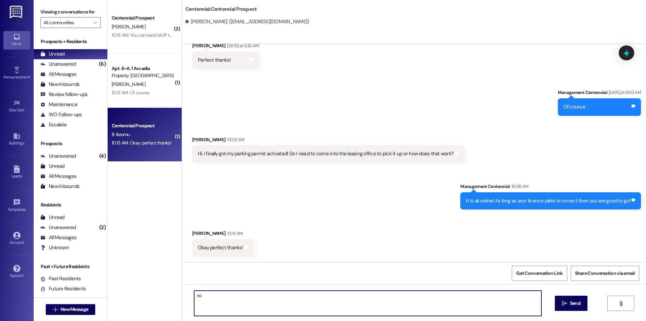
type textarea "n"
type textarea "No problem"
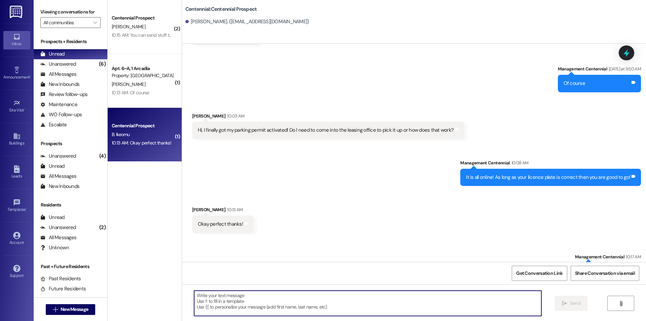
scroll to position [1077, 0]
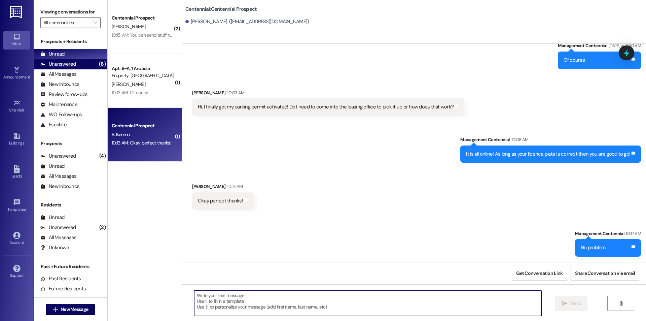
click at [97, 61] on div "(6)" at bounding box center [102, 64] width 10 height 10
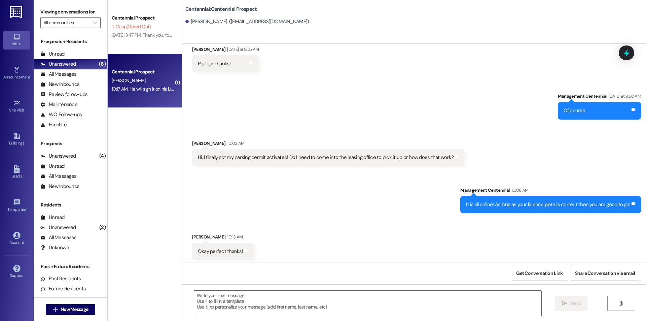
scroll to position [1030, 0]
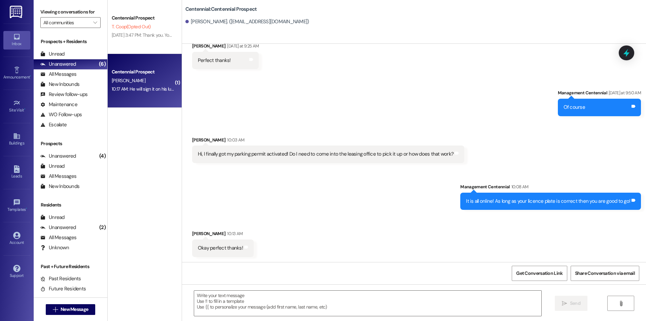
click at [137, 88] on div "10:17 AM: He will sign it on his lunch. He is currently seeing patients. How mu…" at bounding box center [252, 89] width 281 height 6
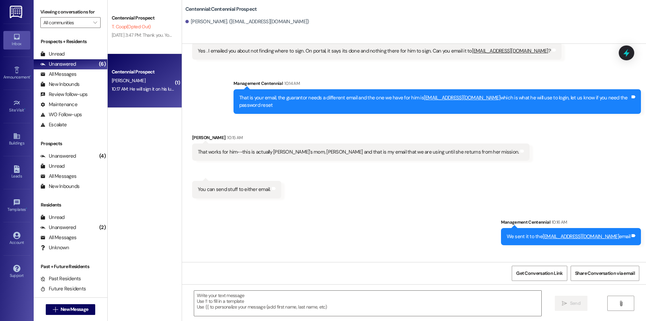
scroll to position [790, 0]
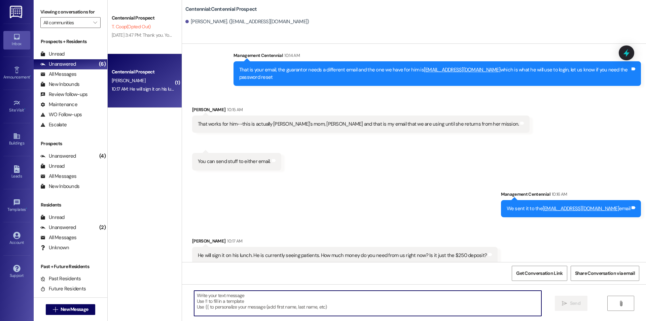
click at [244, 295] on textarea at bounding box center [367, 302] width 347 height 25
type textarea "S"
type textarea "Y"
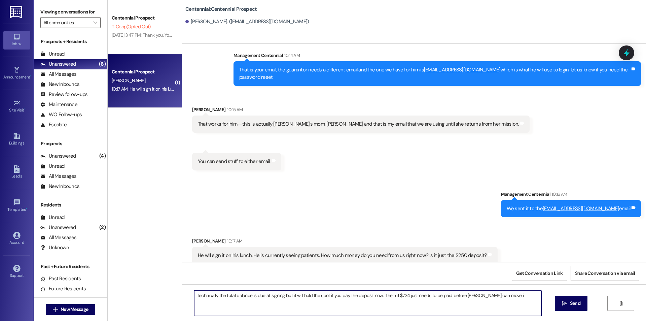
type textarea "Technically the total balance is due at signing but it will hold the spot if yo…"
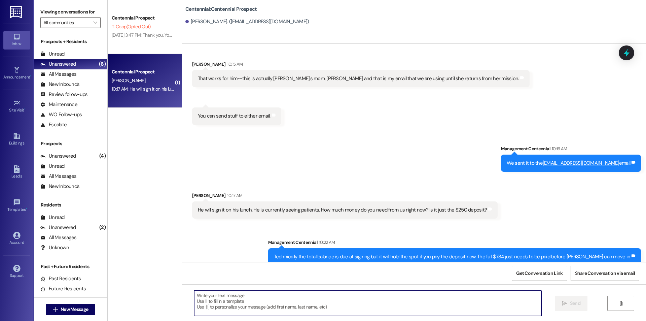
scroll to position [837, 0]
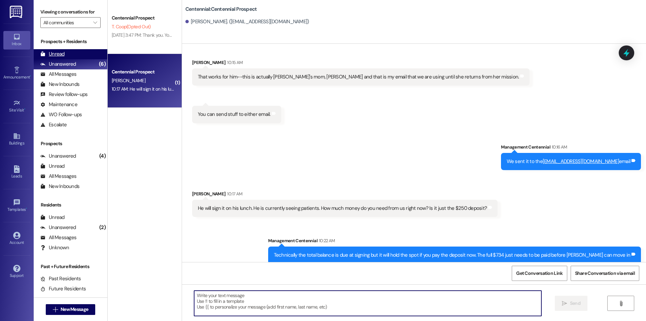
click at [94, 56] on div "Unread (0)" at bounding box center [71, 54] width 74 height 10
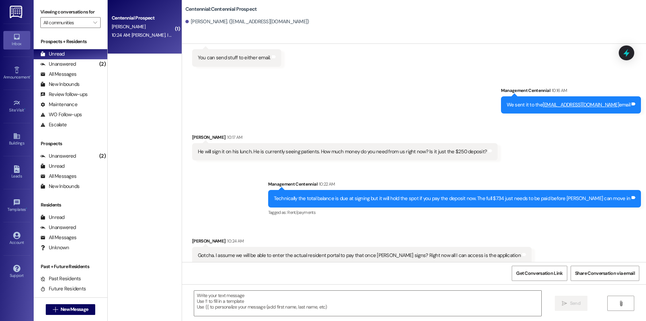
scroll to position [894, 0]
click at [331, 303] on textarea at bounding box center [367, 302] width 347 height 25
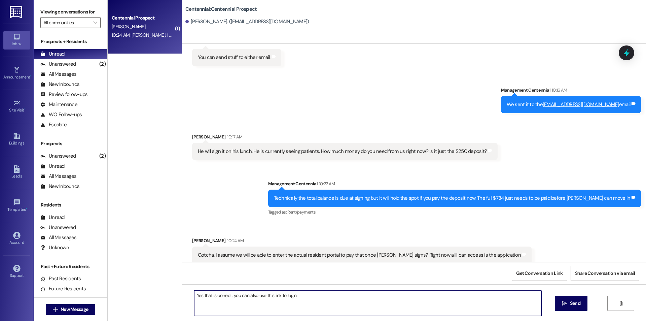
click at [312, 298] on textarea "Yes that is correct, you can also use this link to login" at bounding box center [367, 302] width 347 height 25
paste textarea "[URL][DOMAIN_NAME]"
type textarea "You can use this link to login to the resident portal [URL][DOMAIN_NAME]"
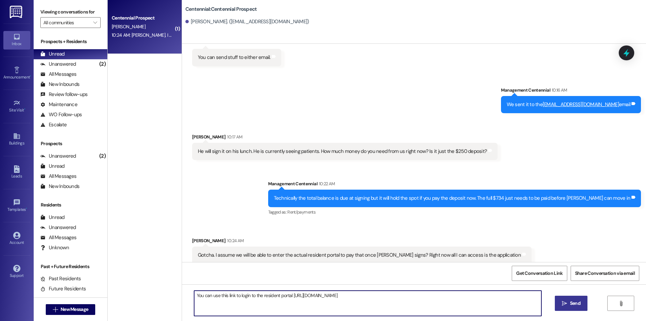
click at [573, 301] on span "Send" at bounding box center [575, 302] width 10 height 7
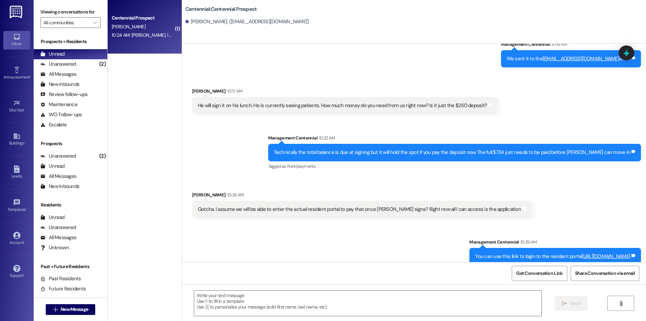
scroll to position [941, 0]
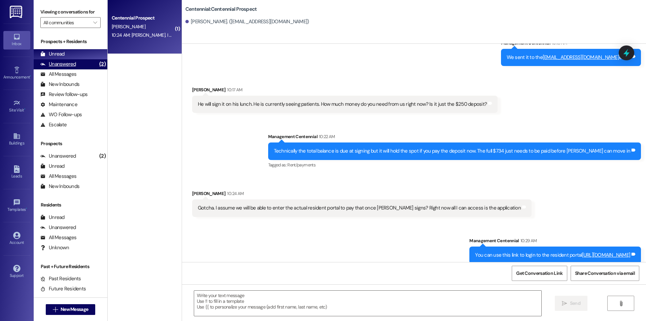
click at [98, 61] on div "(2)" at bounding box center [103, 64] width 10 height 10
click at [95, 56] on div "Unread (0)" at bounding box center [71, 54] width 74 height 10
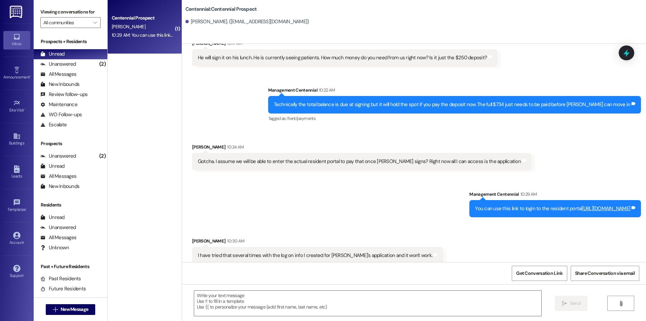
scroll to position [988, 0]
click at [225, 302] on textarea at bounding box center [367, 302] width 347 height 25
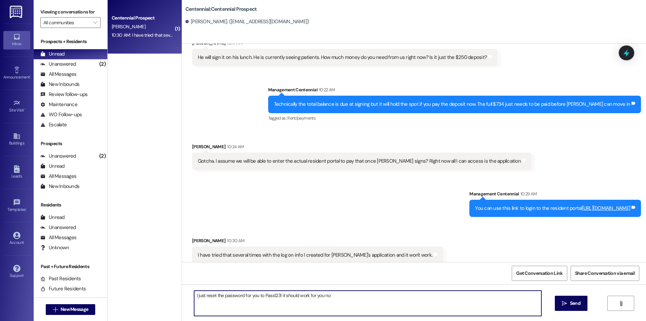
type textarea "I just reset the password for you to Pass123! it should work for you now"
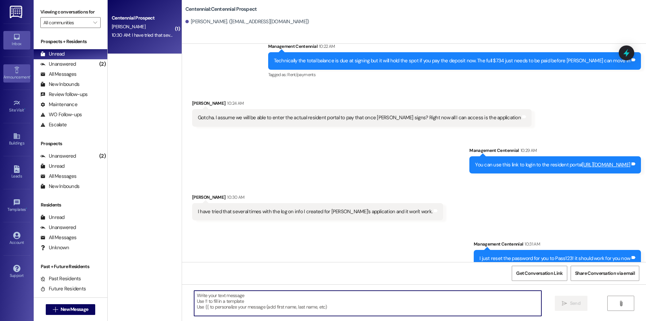
scroll to position [1035, 0]
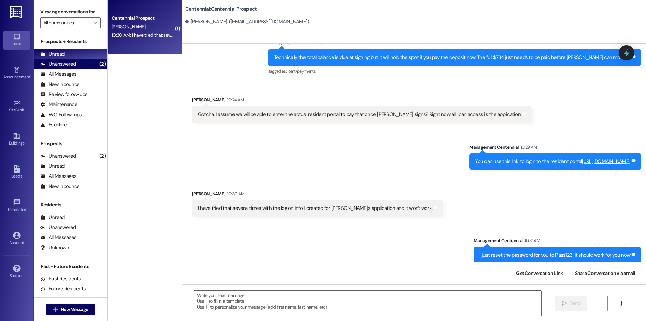
click at [63, 63] on div "Unanswered" at bounding box center [58, 64] width 36 height 7
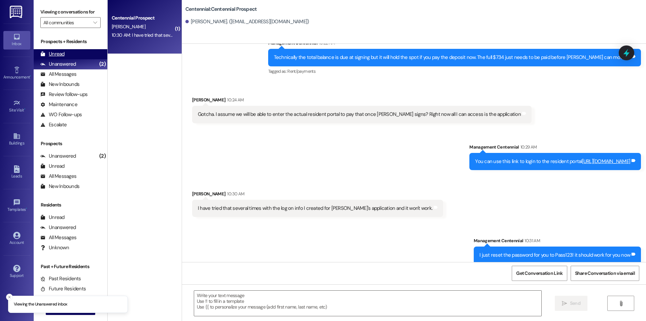
click at [72, 53] on div "Unread (0)" at bounding box center [71, 54] width 74 height 10
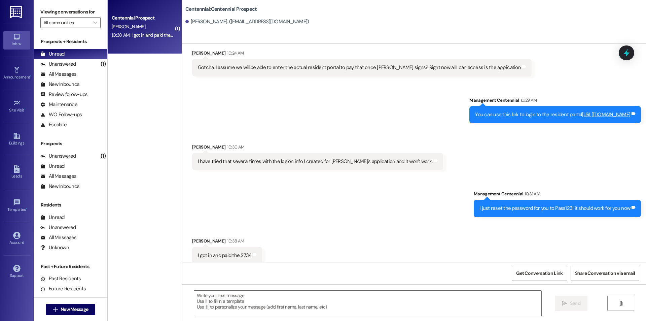
scroll to position [1082, 0]
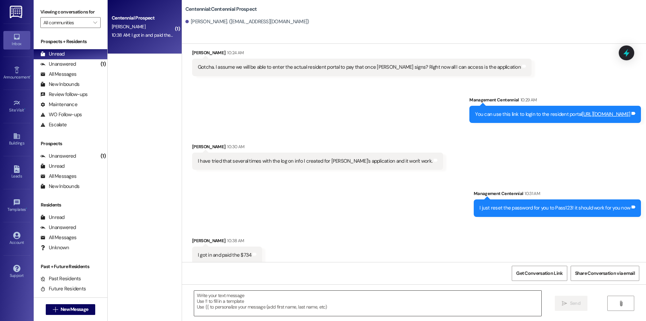
click at [238, 309] on textarea at bounding box center [367, 302] width 347 height 25
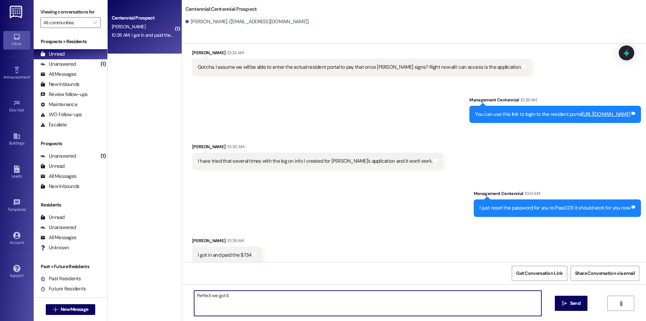
type textarea "Perfect we got it!"
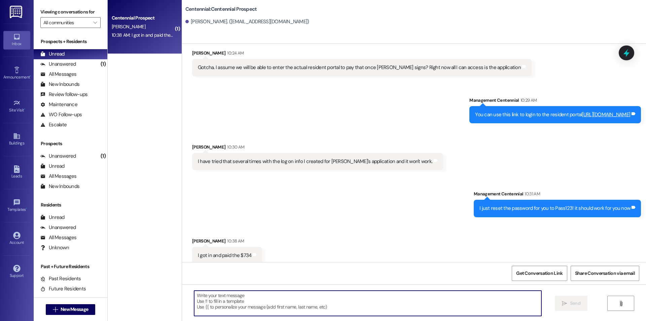
scroll to position [1129, 0]
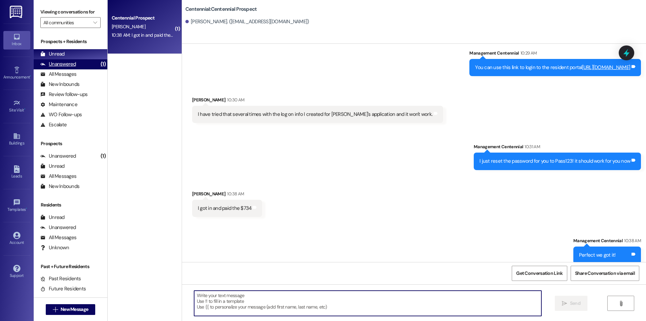
click at [99, 66] on div "(1)" at bounding box center [103, 64] width 8 height 10
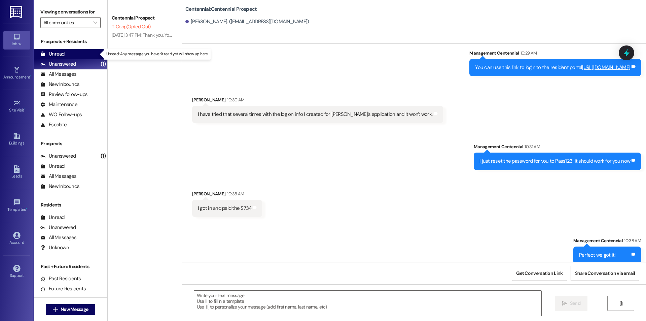
click at [92, 54] on div "Unread (0)" at bounding box center [71, 54] width 74 height 10
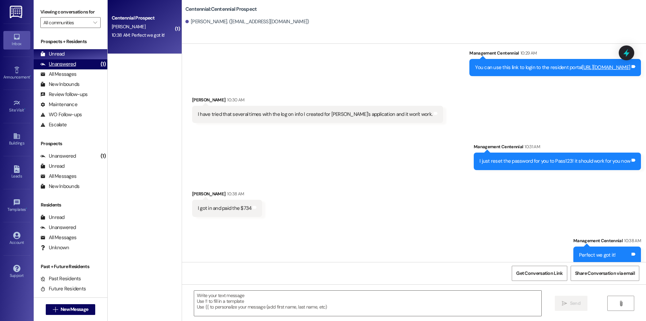
click at [88, 67] on div "Unanswered (1)" at bounding box center [71, 64] width 74 height 10
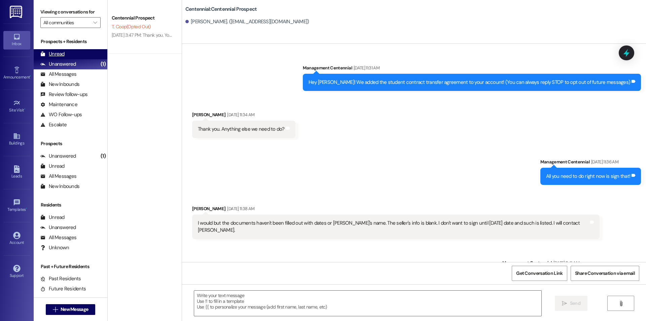
click at [87, 55] on div "Unread (0)" at bounding box center [71, 54] width 74 height 10
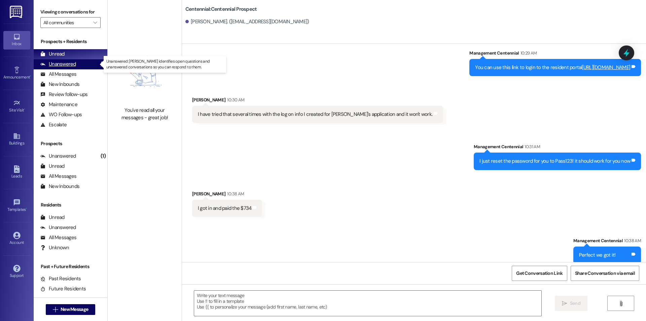
click at [65, 62] on div "Unanswered" at bounding box center [58, 64] width 36 height 7
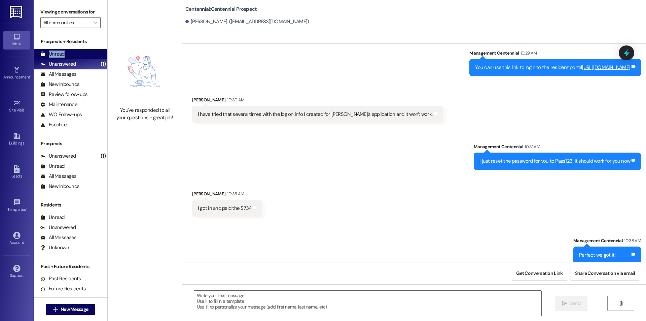
click at [64, 53] on div "Unread" at bounding box center [52, 53] width 24 height 7
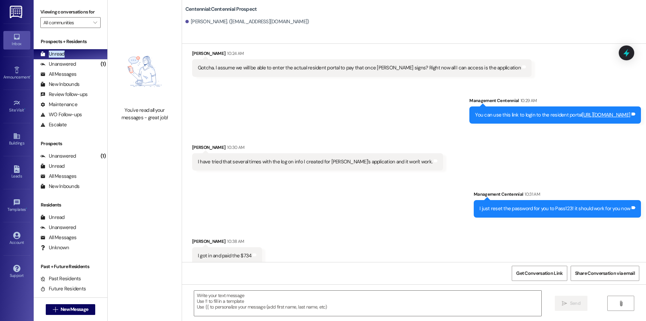
scroll to position [1081, 0]
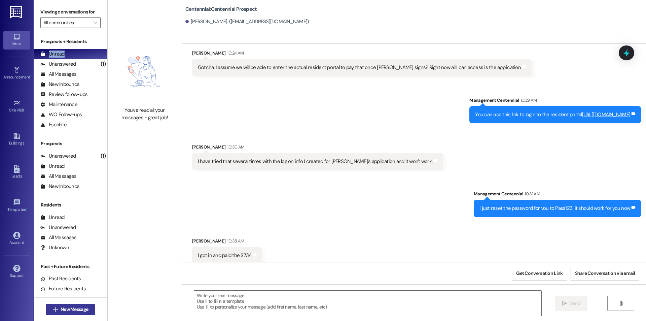
click at [85, 309] on span "New Message" at bounding box center [75, 309] width 28 height 7
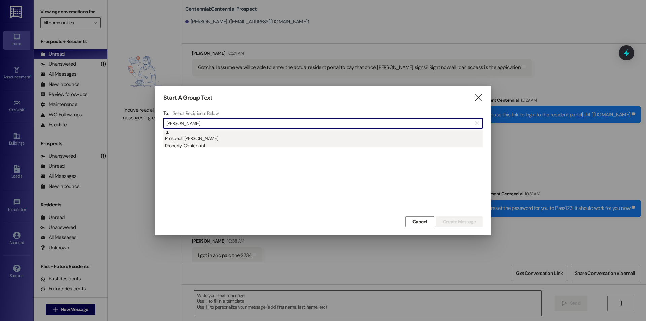
type input "[PERSON_NAME]"
click at [218, 145] on div "Property: Centennial" at bounding box center [324, 145] width 318 height 7
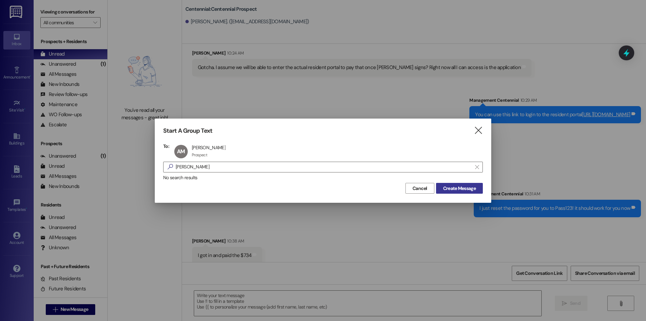
click at [451, 188] on span "Create Message" at bounding box center [459, 188] width 33 height 7
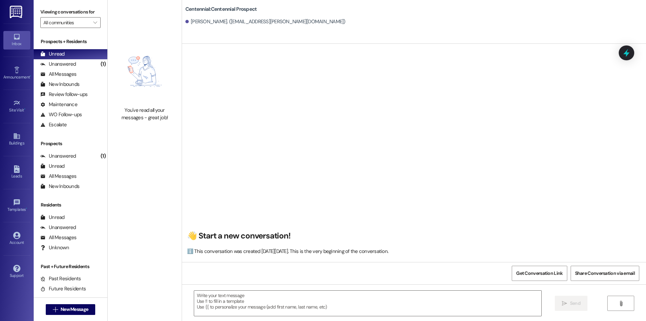
scroll to position [0, 0]
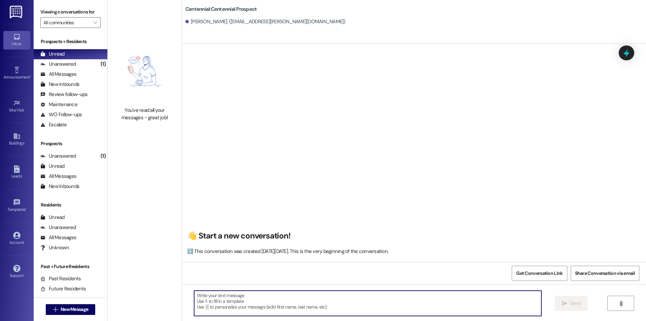
click at [300, 300] on textarea at bounding box center [367, 302] width 347 height 25
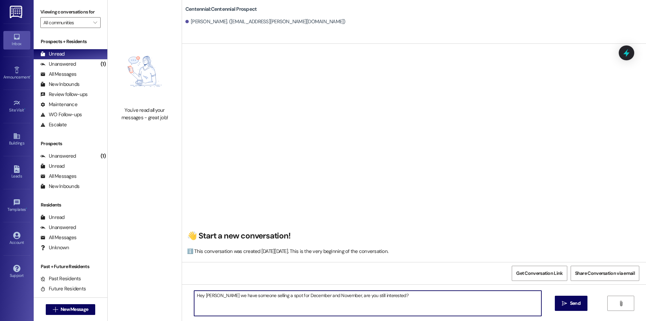
click at [300, 300] on textarea "Hey [PERSON_NAME] we have someone selling a spot for December and November, are…" at bounding box center [367, 302] width 347 height 25
click at [310, 297] on textarea "Hey [PERSON_NAME] we have someone selling a spot for December and November, are…" at bounding box center [367, 302] width 347 height 25
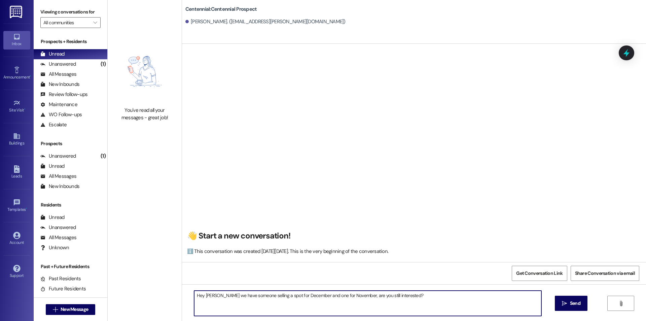
click at [318, 301] on textarea "Hey [PERSON_NAME] we have someone selling a spot for December and one for Novem…" at bounding box center [367, 302] width 347 height 25
type textarea "Hey [PERSON_NAME] we have someone selling a spot for December and one for Novem…"
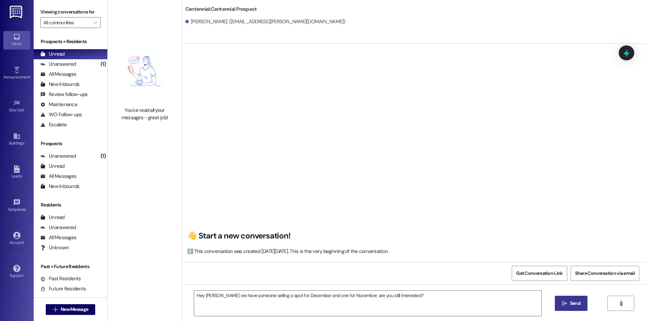
click at [563, 297] on button " Send" at bounding box center [571, 302] width 33 height 15
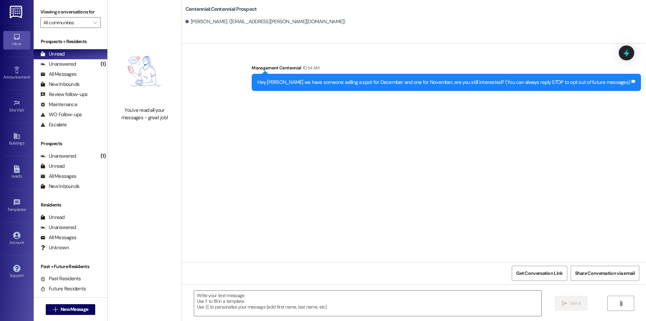
scroll to position [0, 0]
click at [79, 311] on span "New Message" at bounding box center [75, 309] width 28 height 7
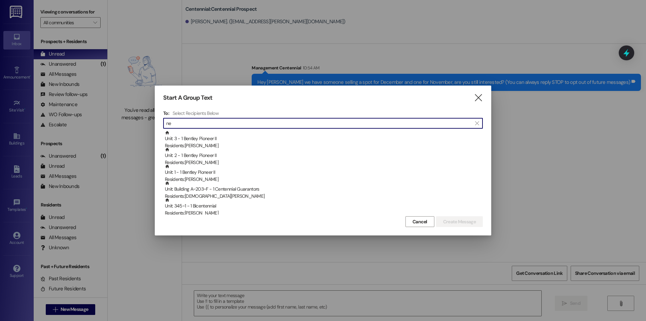
type input "n"
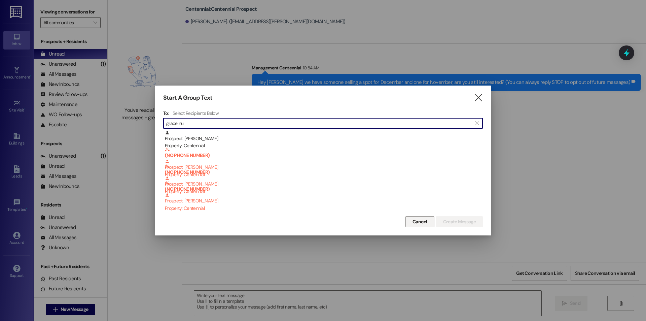
type input "grace nu"
click at [415, 224] on span "Cancel" at bounding box center [420, 221] width 15 height 7
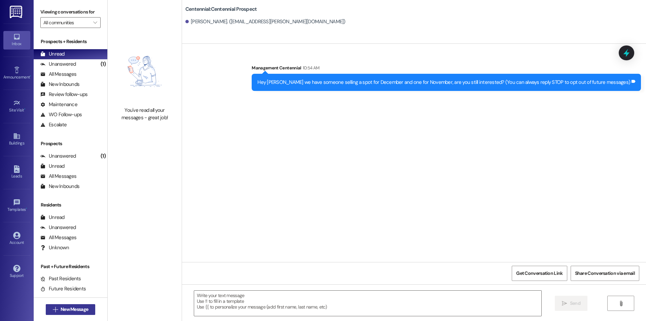
click at [64, 310] on span "New Message" at bounding box center [75, 309] width 28 height 7
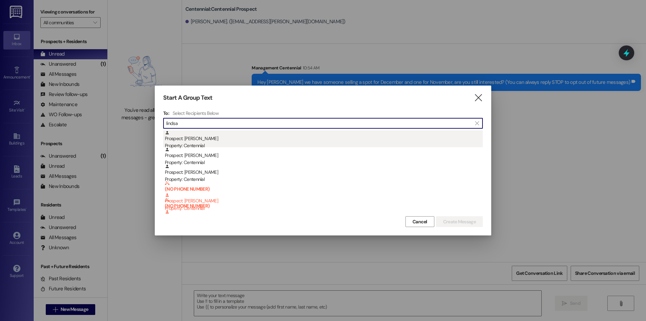
type input "lindsa"
click at [198, 140] on div "Prospect: [PERSON_NAME] Property: Centennial" at bounding box center [324, 139] width 318 height 19
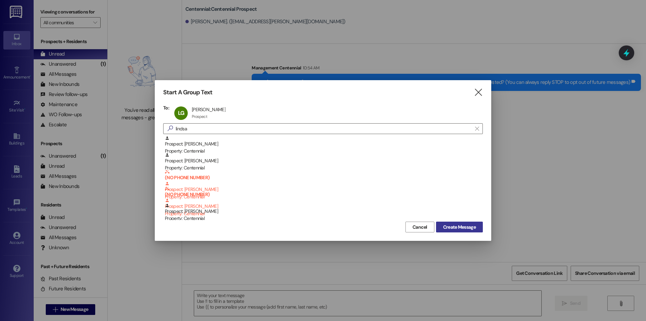
click at [455, 229] on span "Create Message" at bounding box center [459, 226] width 33 height 7
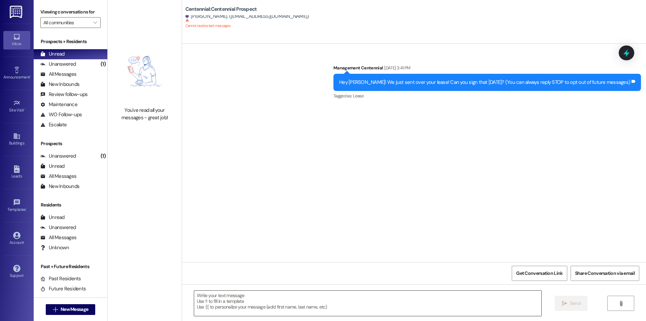
click at [427, 305] on textarea at bounding box center [367, 302] width 347 height 25
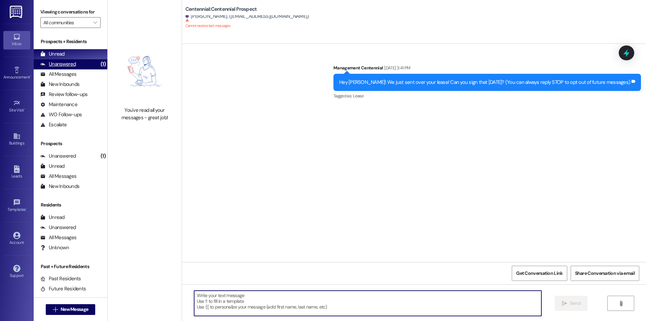
click at [73, 61] on div "Unanswered" at bounding box center [58, 64] width 36 height 7
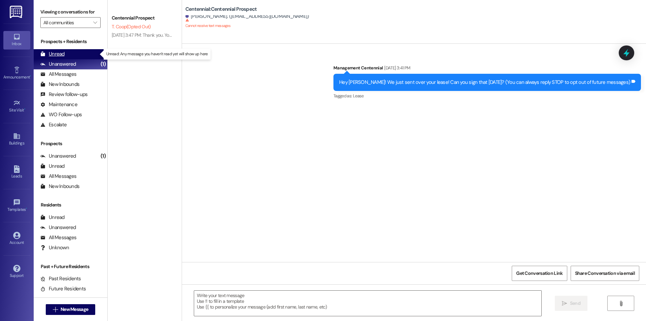
click at [73, 58] on div "Unread (0)" at bounding box center [71, 54] width 74 height 10
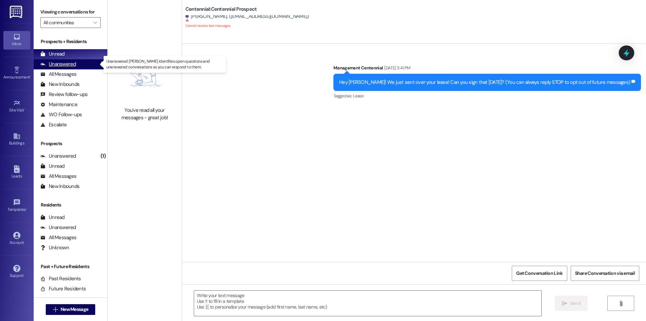
click at [49, 68] on div "Unanswered" at bounding box center [58, 64] width 36 height 7
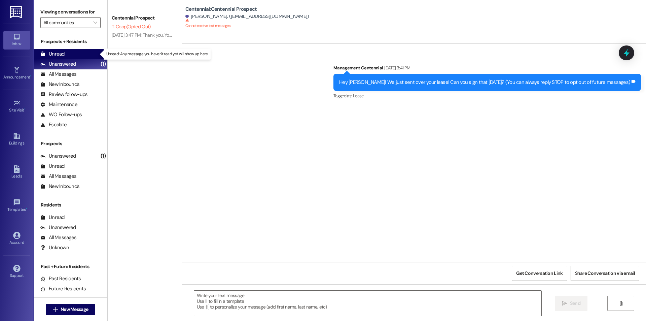
click at [51, 57] on div "Unread" at bounding box center [52, 53] width 24 height 7
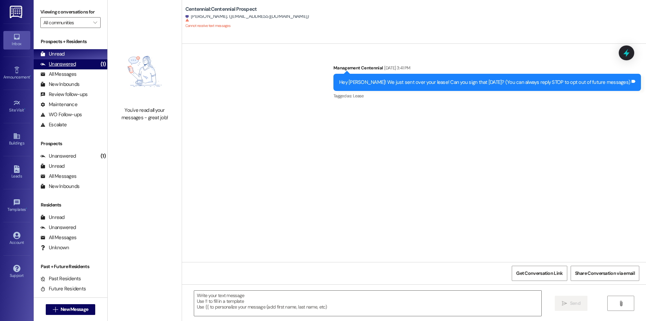
click at [99, 63] on div "(1)" at bounding box center [103, 64] width 8 height 10
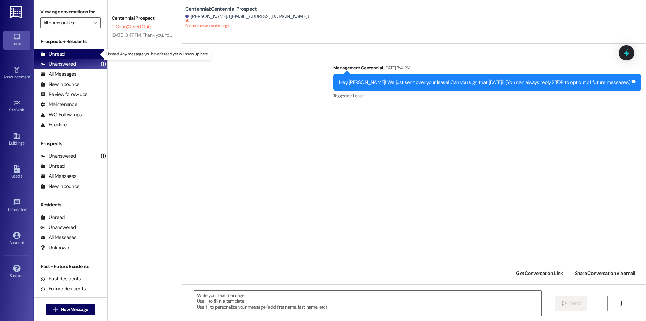
click at [90, 50] on div "Unread (0)" at bounding box center [71, 54] width 74 height 10
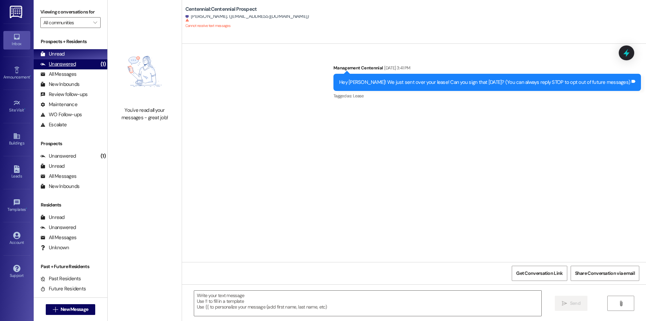
click at [42, 63] on icon at bounding box center [42, 64] width 5 height 5
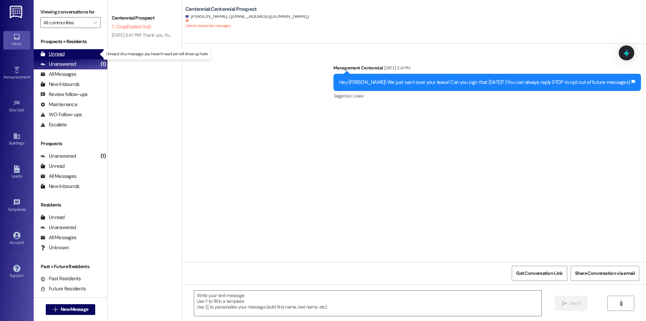
click at [47, 57] on div "Unread" at bounding box center [52, 53] width 24 height 7
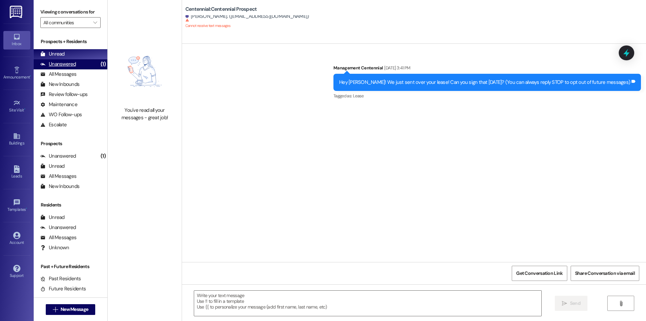
drag, startPoint x: 47, startPoint y: 65, endPoint x: 48, endPoint y: 61, distance: 4.7
click at [47, 65] on div "Unanswered" at bounding box center [58, 64] width 36 height 7
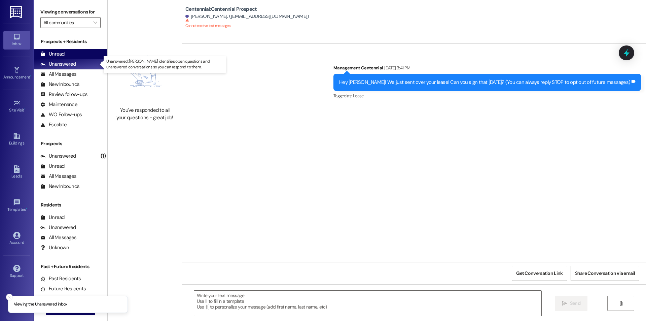
click at [50, 54] on div "Unread" at bounding box center [52, 53] width 24 height 7
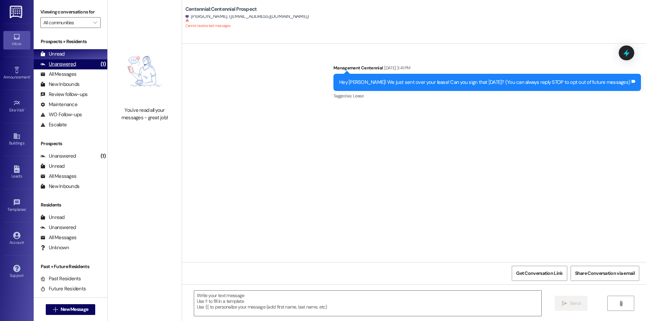
click at [84, 61] on div "Unanswered (1)" at bounding box center [71, 64] width 74 height 10
click at [84, 58] on div "Unread (0)" at bounding box center [71, 54] width 74 height 10
drag, startPoint x: 93, startPoint y: 64, endPoint x: 90, endPoint y: 60, distance: 5.1
click at [99, 64] on div "(1)" at bounding box center [103, 64] width 8 height 10
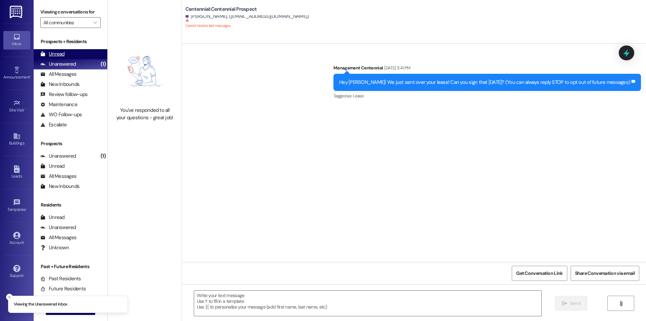
click at [87, 54] on div "Unread (0)" at bounding box center [71, 54] width 74 height 10
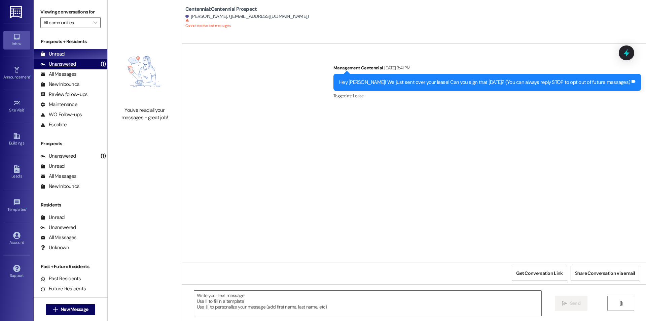
click at [82, 63] on div "Unanswered (1)" at bounding box center [71, 64] width 74 height 10
click at [84, 56] on div "Unread (0)" at bounding box center [71, 54] width 74 height 10
click at [81, 62] on div "Unanswered (1)" at bounding box center [71, 64] width 74 height 10
click at [81, 53] on div "Unread (0)" at bounding box center [71, 54] width 74 height 10
click at [86, 310] on span "New Message" at bounding box center [75, 309] width 28 height 7
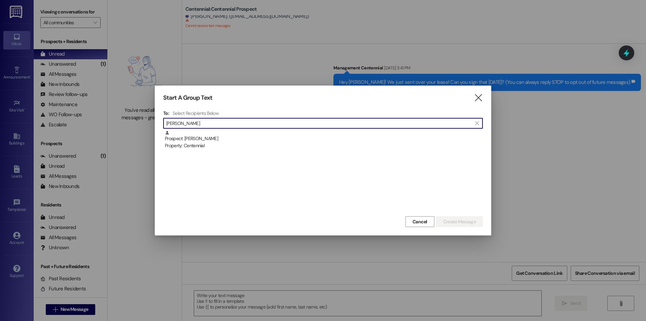
type input "[PERSON_NAME]"
click at [206, 135] on div "Prospect: [PERSON_NAME] Property: Centennial" at bounding box center [324, 139] width 318 height 19
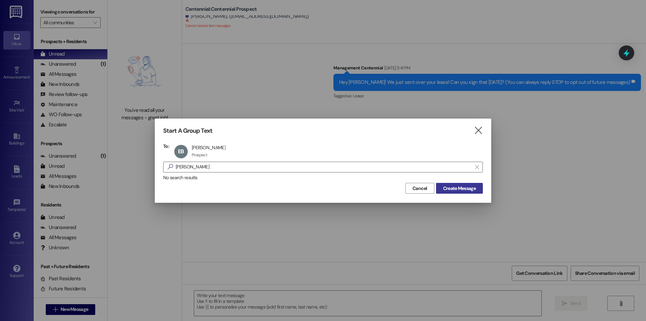
click at [447, 188] on span "Create Message" at bounding box center [459, 188] width 33 height 7
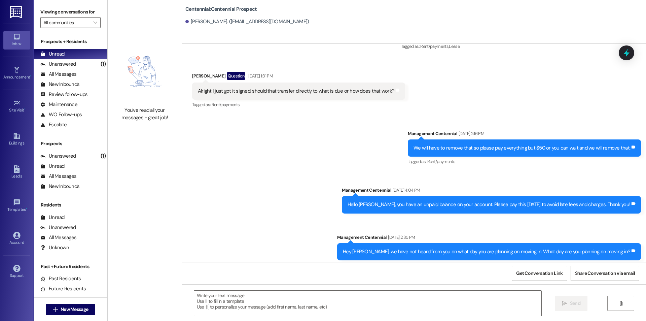
scroll to position [659, 0]
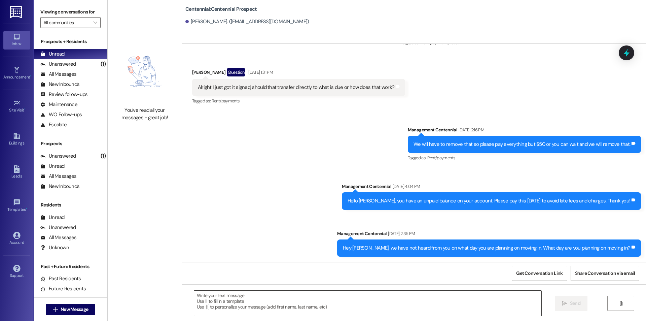
click at [338, 296] on textarea at bounding box center [367, 302] width 347 height 25
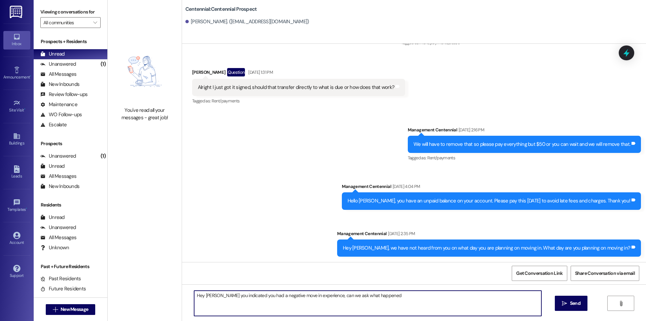
type textarea "Hey [PERSON_NAME] you indicated you had a negative move in experience, can we a…"
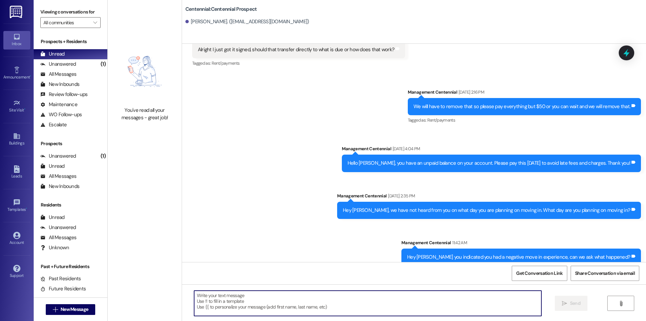
scroll to position [706, 0]
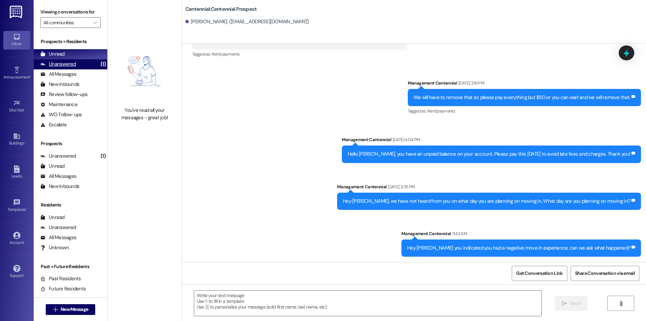
click at [75, 62] on div "Unanswered" at bounding box center [58, 64] width 36 height 7
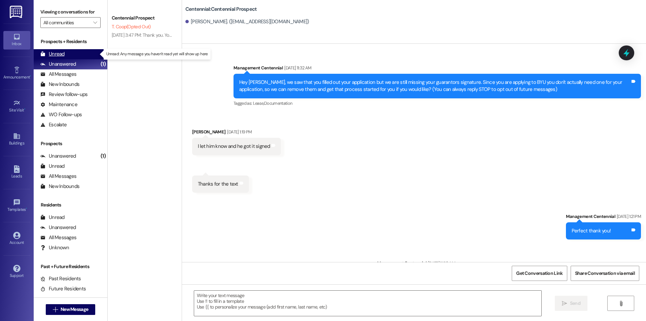
click at [78, 54] on div "Unread (0)" at bounding box center [71, 54] width 74 height 10
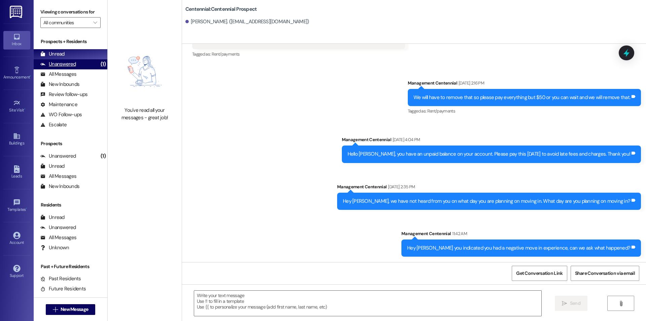
click at [99, 65] on div "(1)" at bounding box center [103, 64] width 8 height 10
click at [91, 58] on div "Unread (0)" at bounding box center [71, 54] width 74 height 10
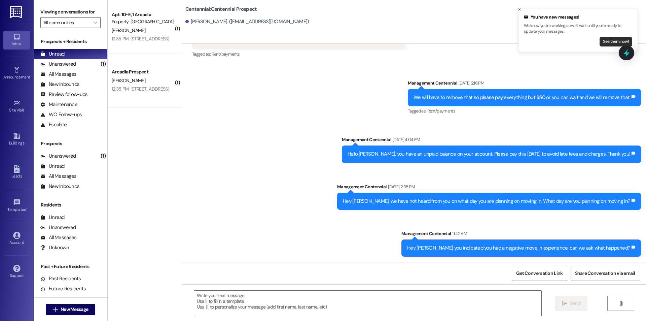
click at [603, 39] on button "See them now!" at bounding box center [616, 41] width 33 height 9
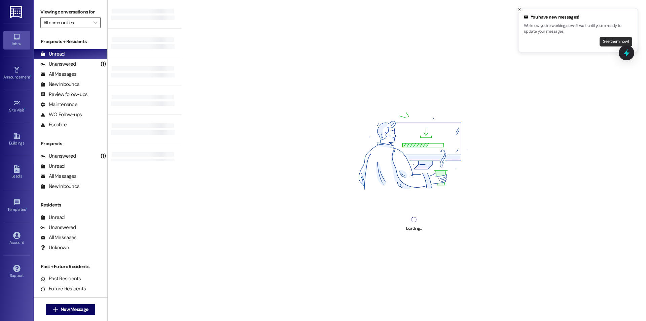
click at [609, 40] on button "See them now!" at bounding box center [616, 41] width 33 height 9
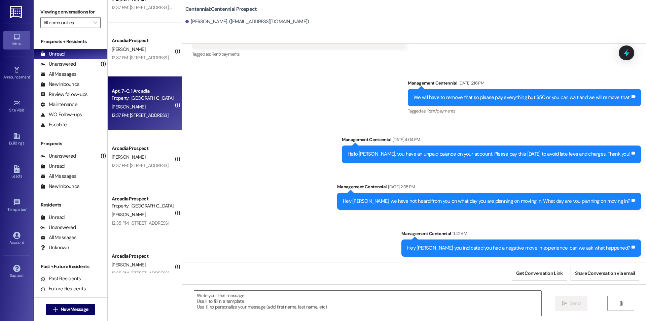
scroll to position [50, 0]
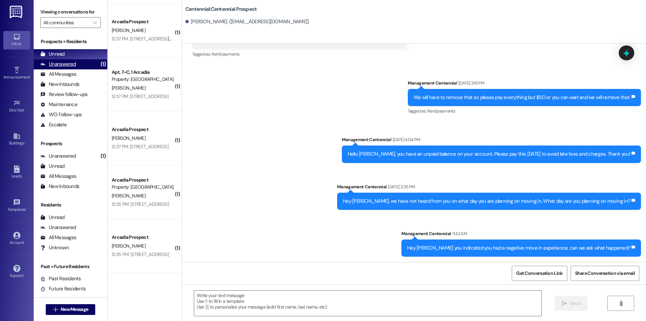
click at [73, 63] on div "Unanswered" at bounding box center [58, 64] width 36 height 7
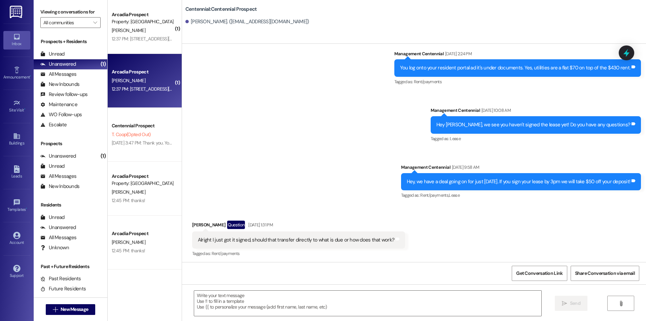
scroll to position [508, 0]
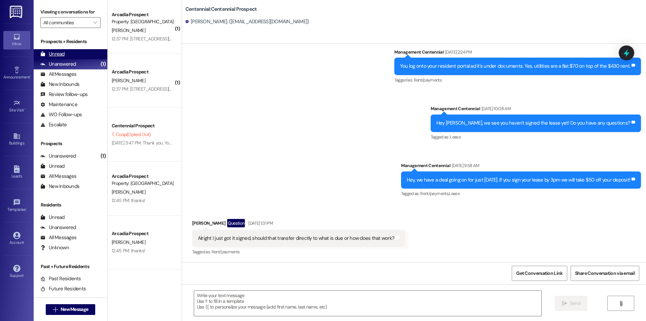
click at [90, 54] on div "Unread (0)" at bounding box center [71, 54] width 74 height 10
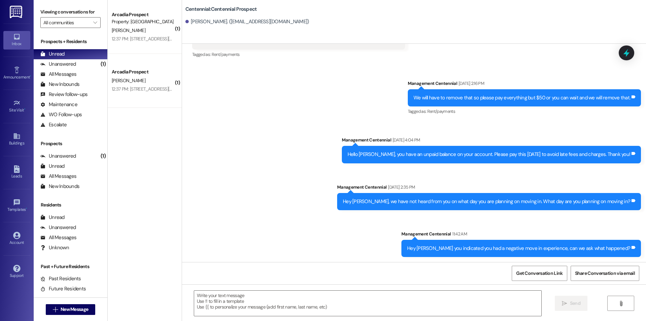
scroll to position [706, 0]
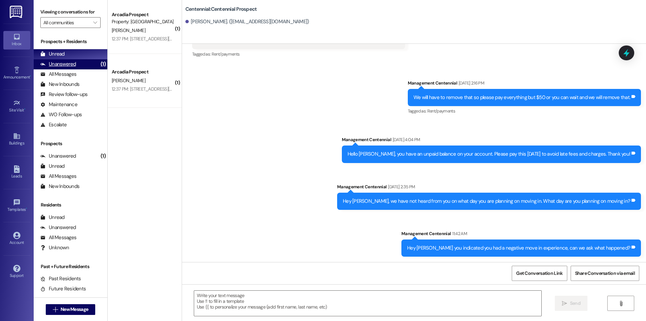
click at [87, 60] on div "Unanswered (1)" at bounding box center [71, 64] width 74 height 10
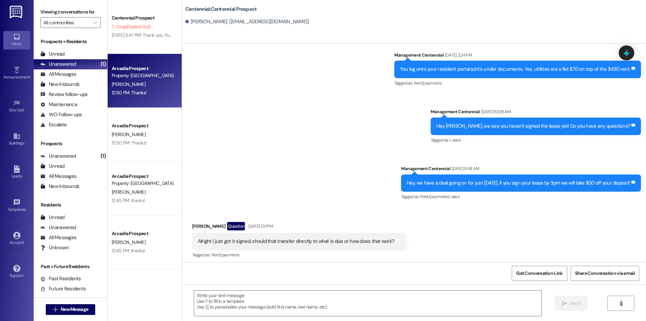
scroll to position [508, 0]
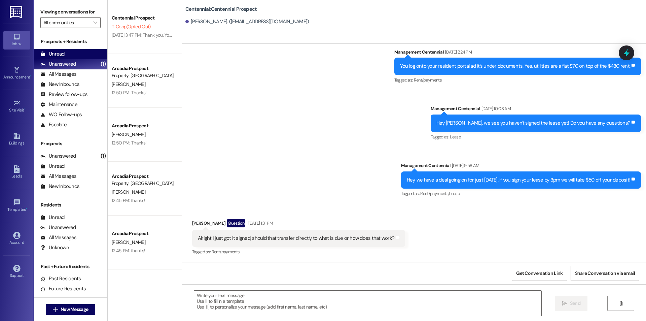
click at [88, 51] on div "Unread (0)" at bounding box center [71, 54] width 74 height 10
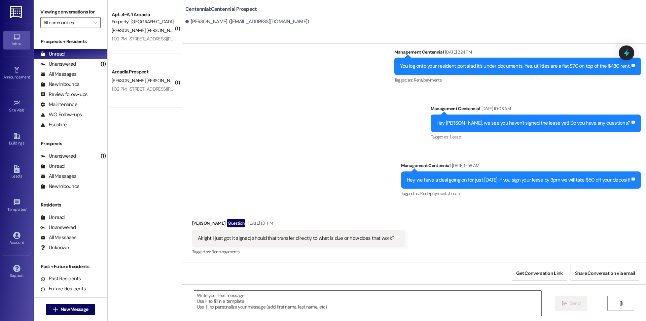
scroll to position [12, 0]
